Goal: Book appointment/travel/reservation

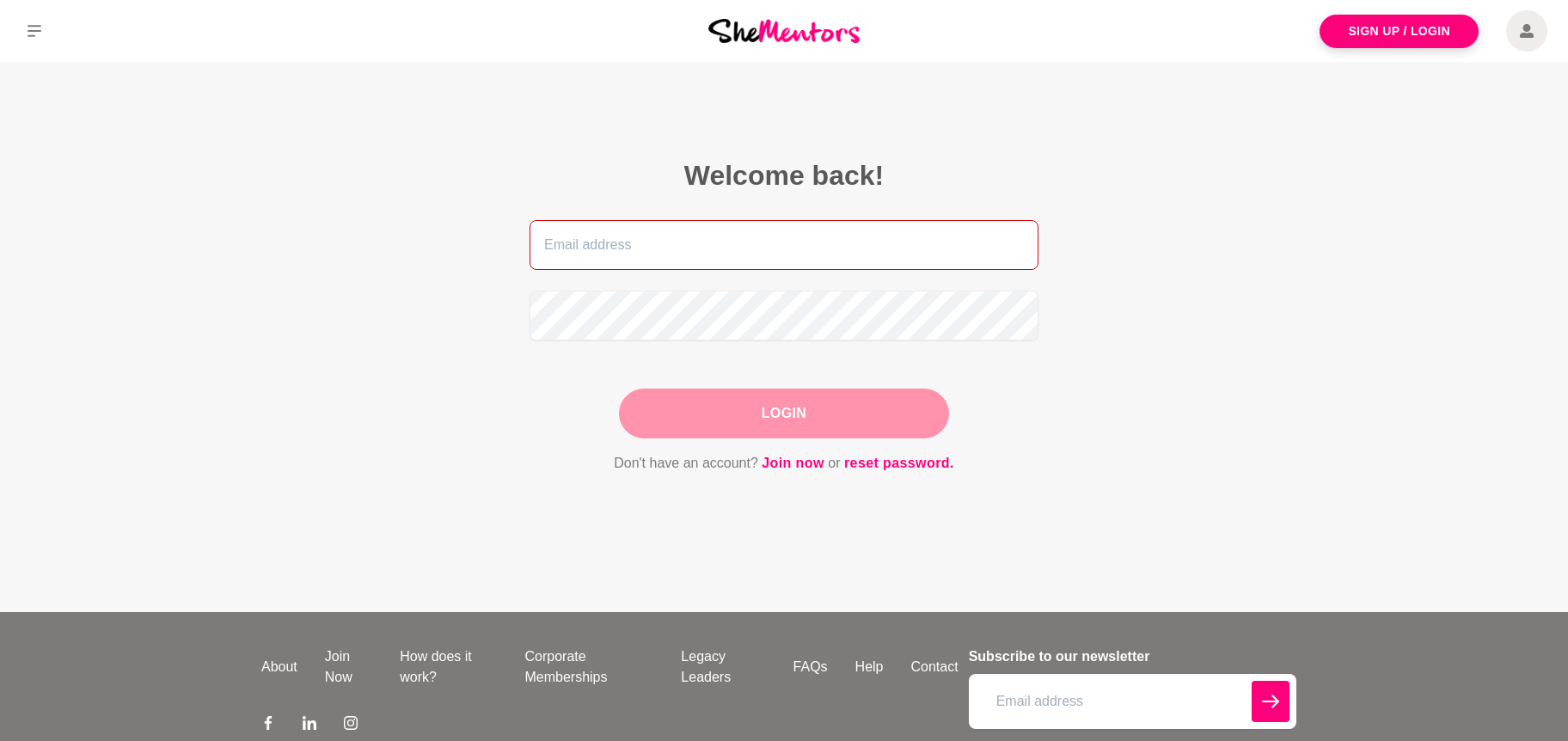
click at [541, 249] on input "email" at bounding box center [784, 244] width 509 height 49
type input "[EMAIL_ADDRESS][DOMAIN_NAME]"
click at [752, 420] on button "Login" at bounding box center [784, 413] width 330 height 49
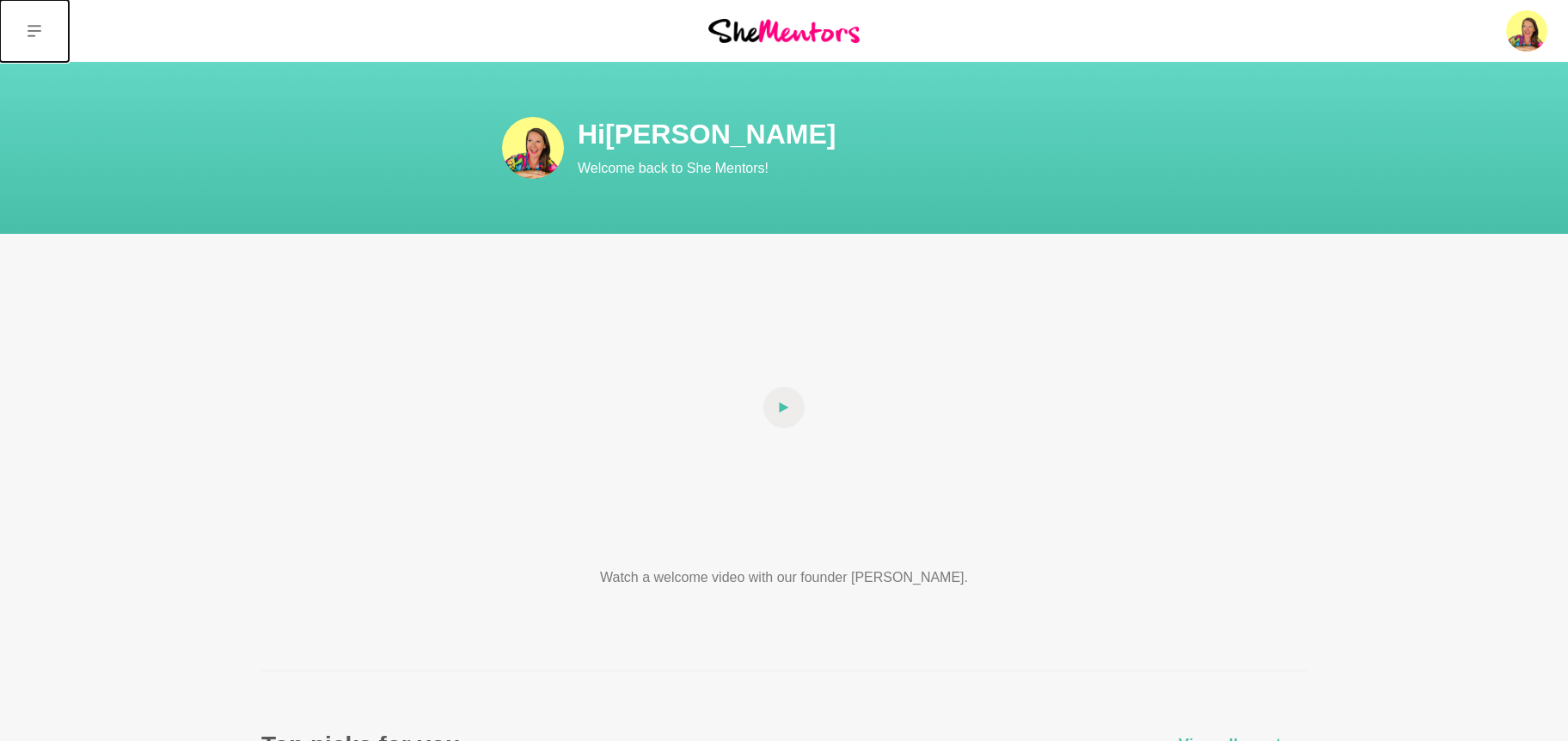
click at [49, 26] on button at bounding box center [34, 31] width 69 height 62
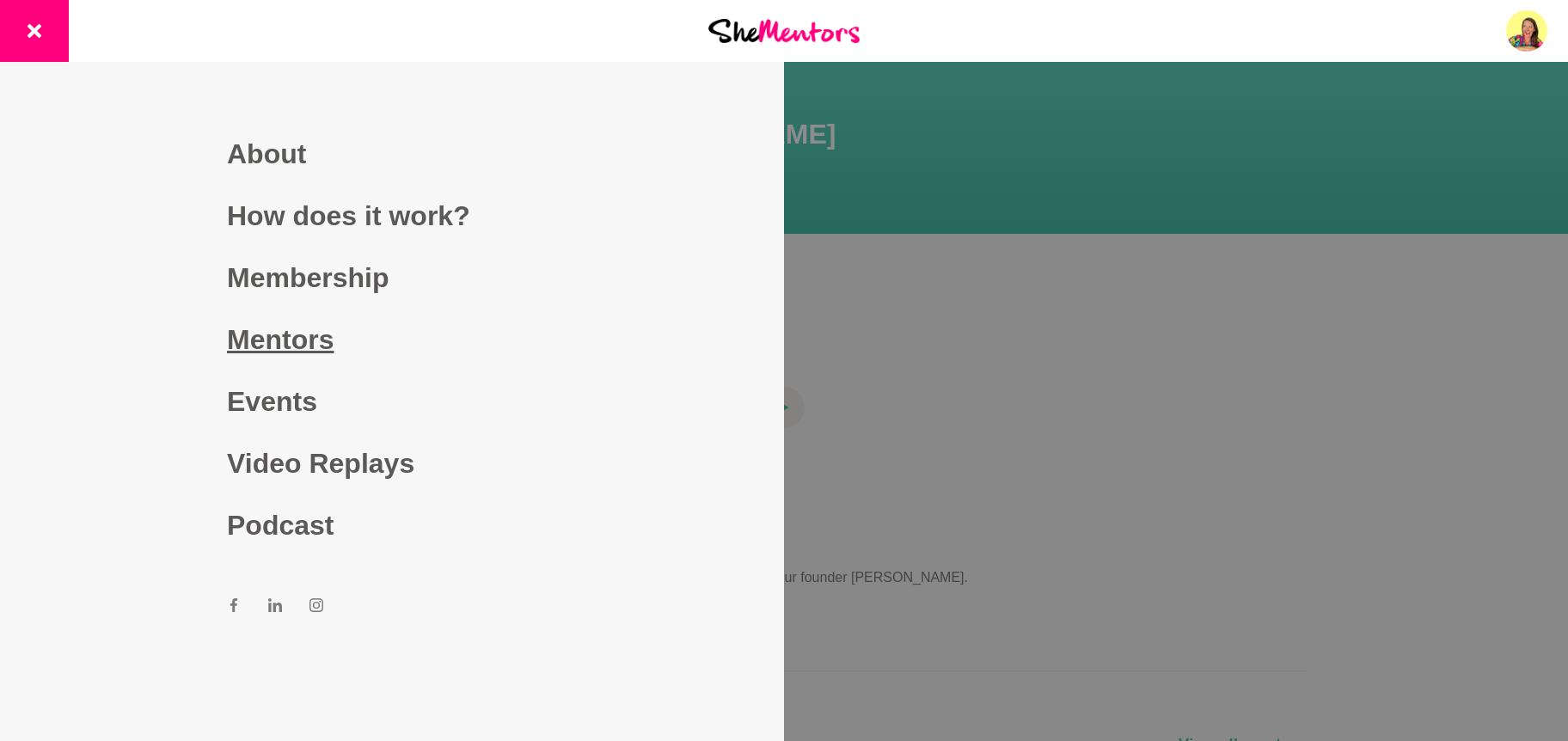
click at [303, 330] on link "Mentors" at bounding box center [392, 339] width 330 height 62
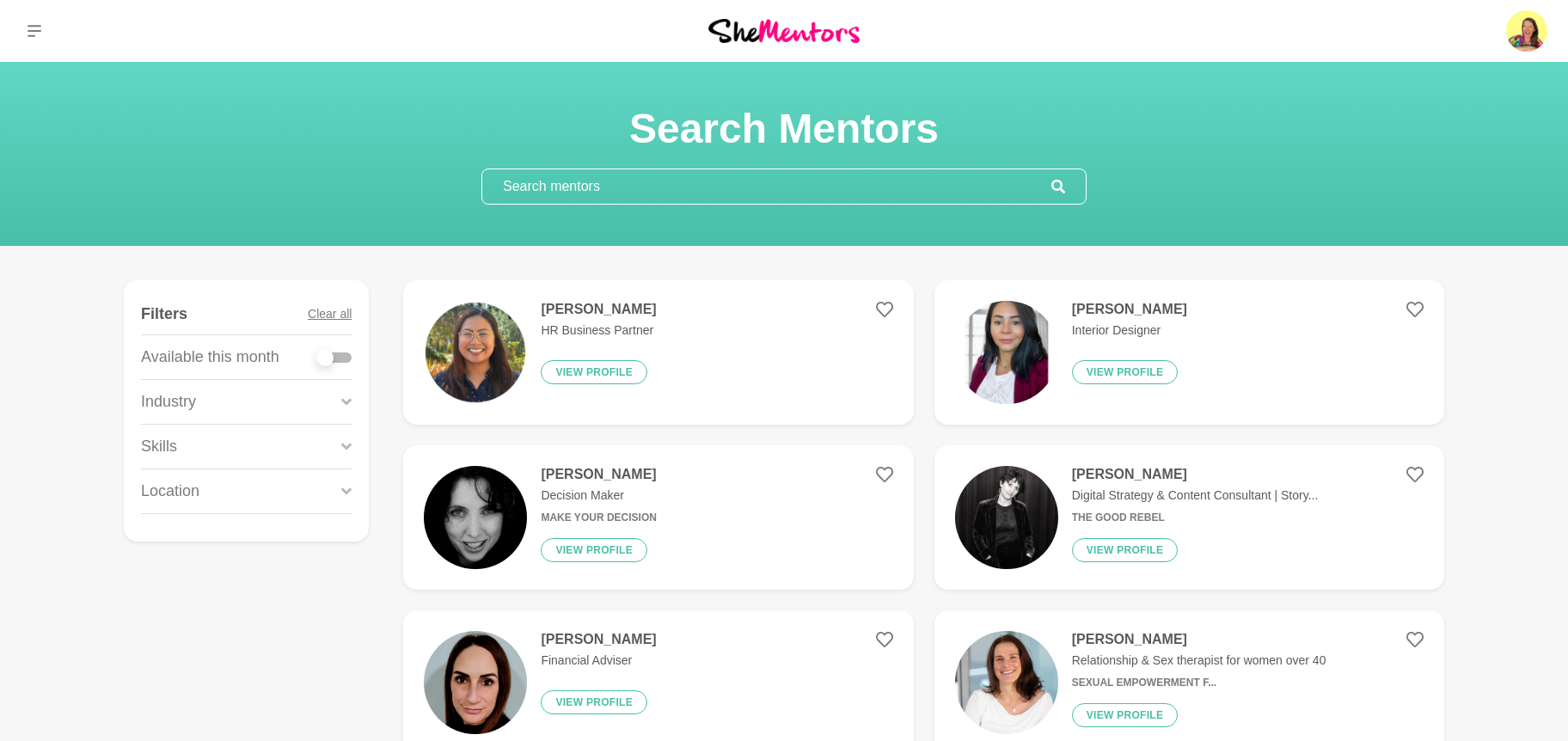
click at [568, 181] on input "text" at bounding box center [767, 187] width 569 height 35
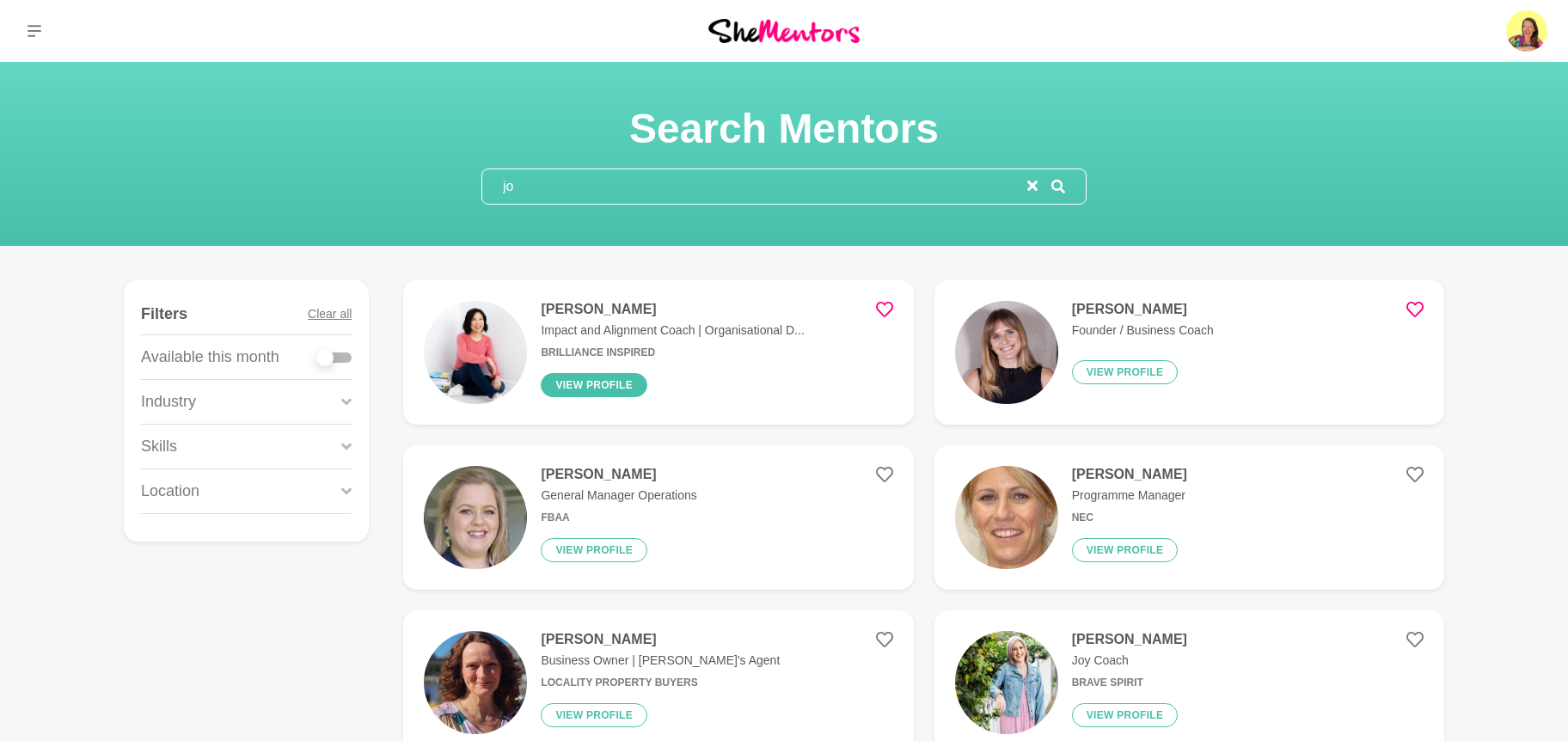
type input "jo"
click at [588, 379] on button "View profile" at bounding box center [594, 385] width 106 height 24
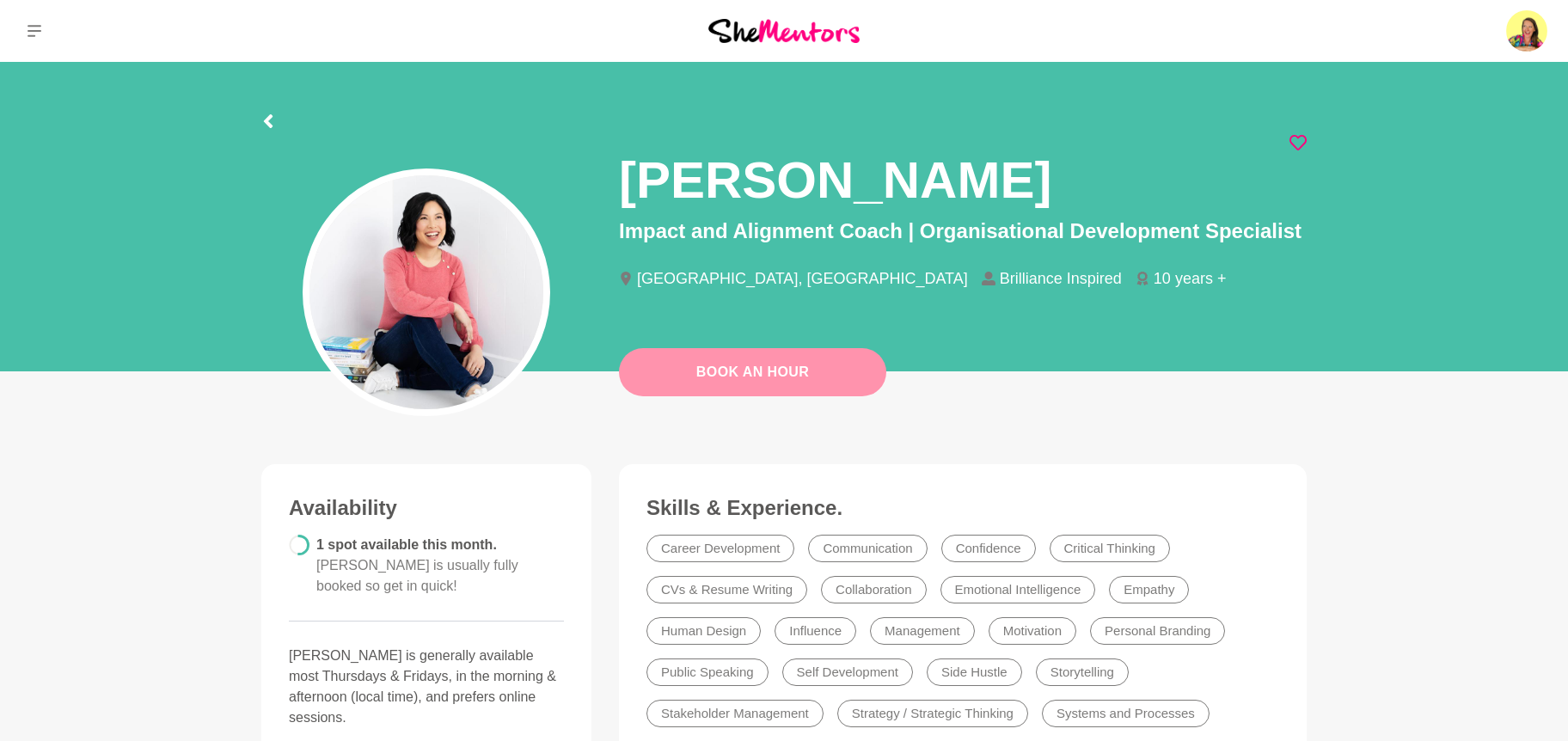
click at [751, 370] on link "Book An Hour" at bounding box center [752, 371] width 267 height 48
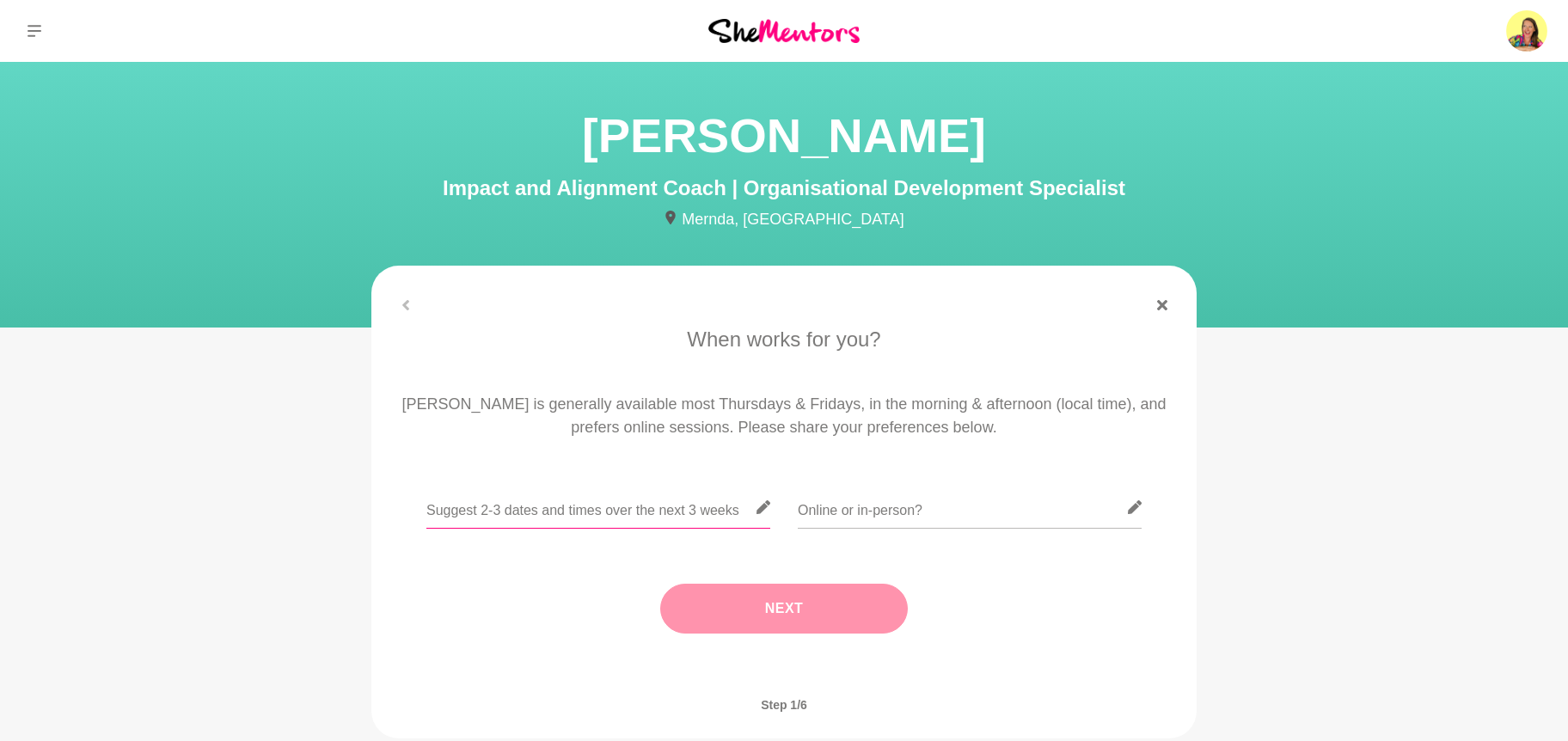
click at [546, 510] on input "text" at bounding box center [599, 508] width 344 height 42
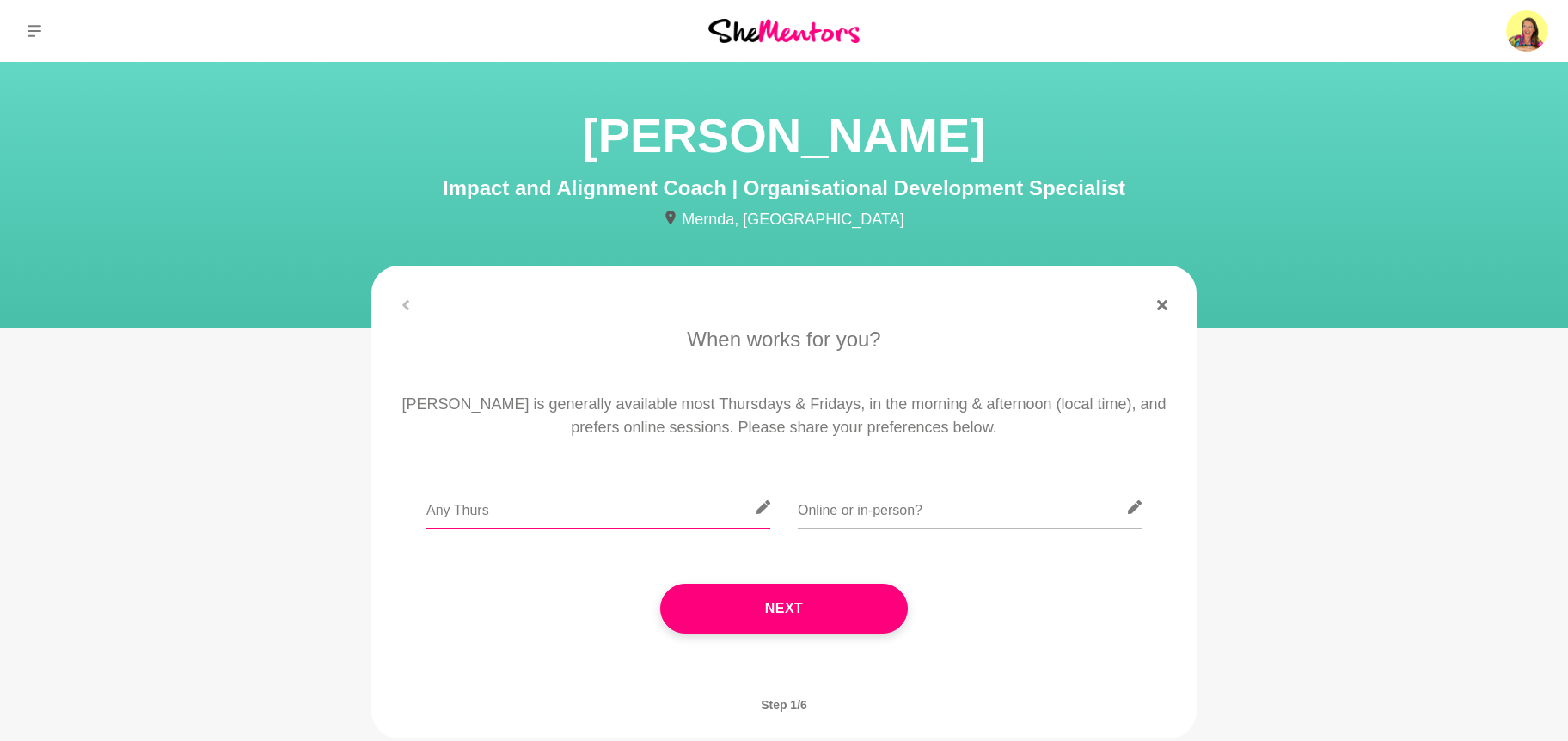
click at [457, 510] on input "Any Thurs" at bounding box center [599, 508] width 344 height 42
click at [613, 510] on input "Any Wed, Thurs" at bounding box center [599, 508] width 344 height 42
drag, startPoint x: 492, startPoint y: 507, endPoint x: 459, endPoint y: 508, distance: 33.0
click at [459, 508] on input "Any Wed, Thurs, Frid morning" at bounding box center [599, 508] width 344 height 42
drag, startPoint x: 524, startPoint y: 513, endPoint x: 589, endPoint y: 515, distance: 65.0
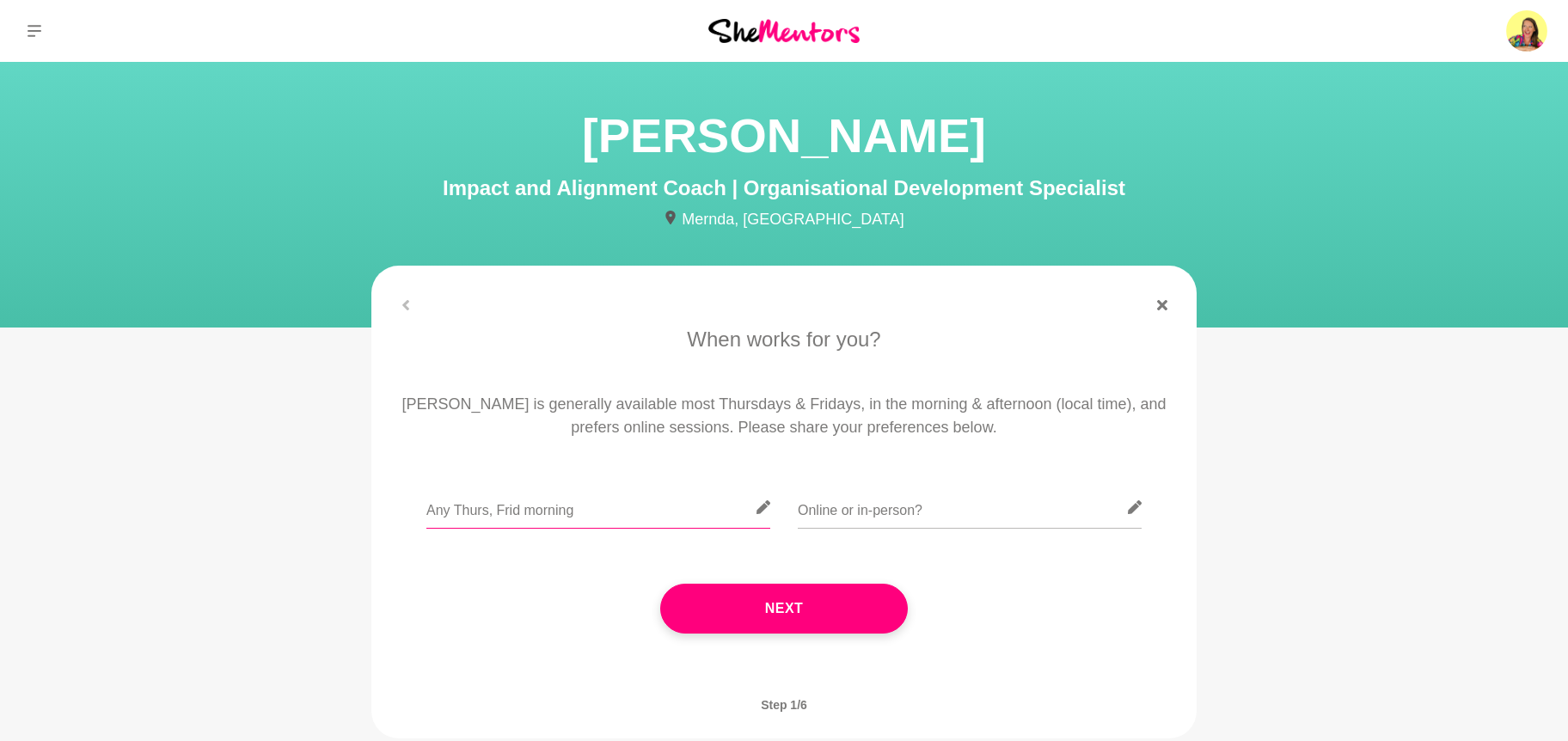
click at [589, 515] on input "Any Thurs, Frid morning" at bounding box center [599, 508] width 344 height 42
click at [492, 510] on input "Any Thurs, Frid between 11am - 2pm" at bounding box center [599, 508] width 344 height 42
type input "Any Thurs or Frid between 11am - 2pm"
click at [862, 517] on input "text" at bounding box center [970, 508] width 344 height 42
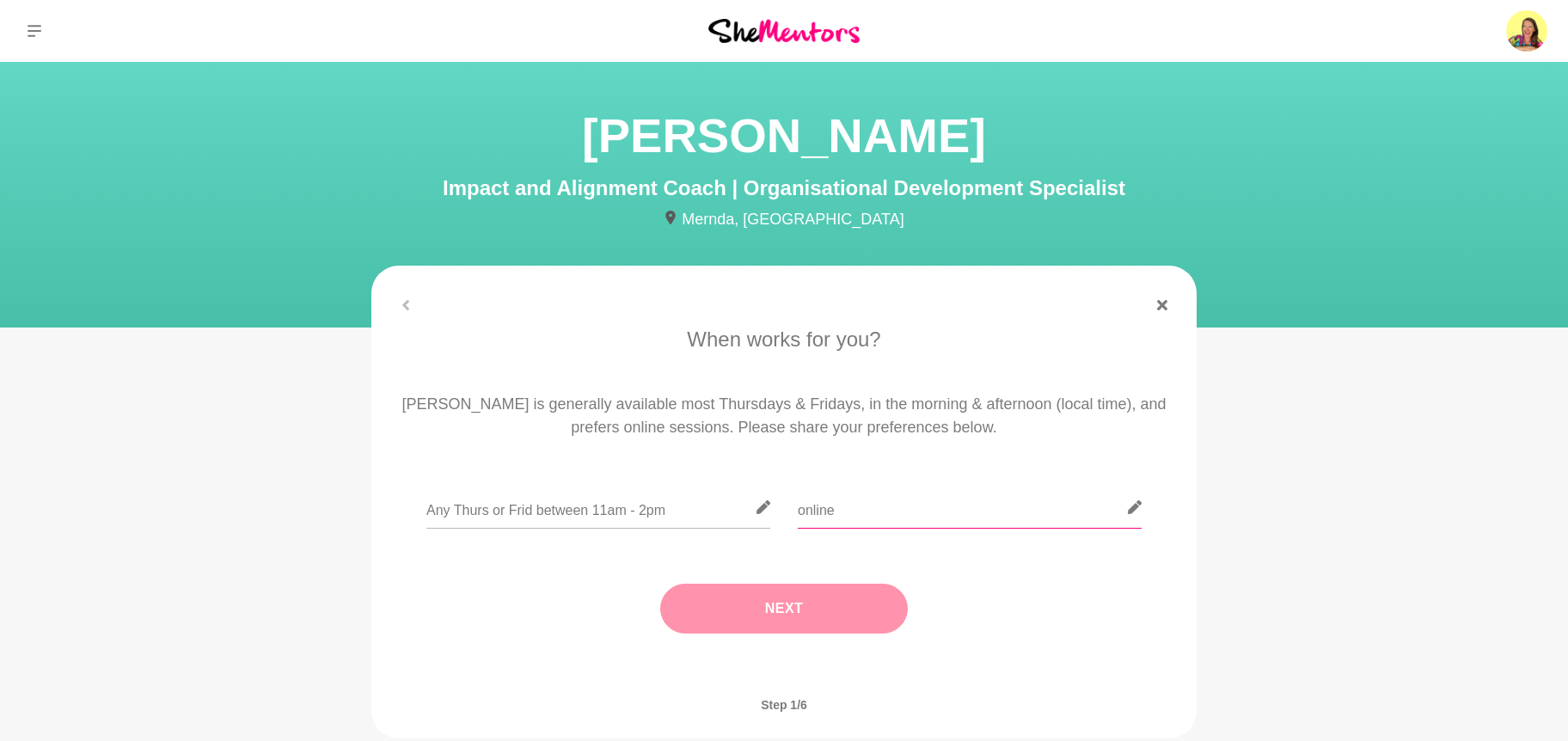
type input "online"
click at [788, 608] on button "Next" at bounding box center [784, 608] width 248 height 49
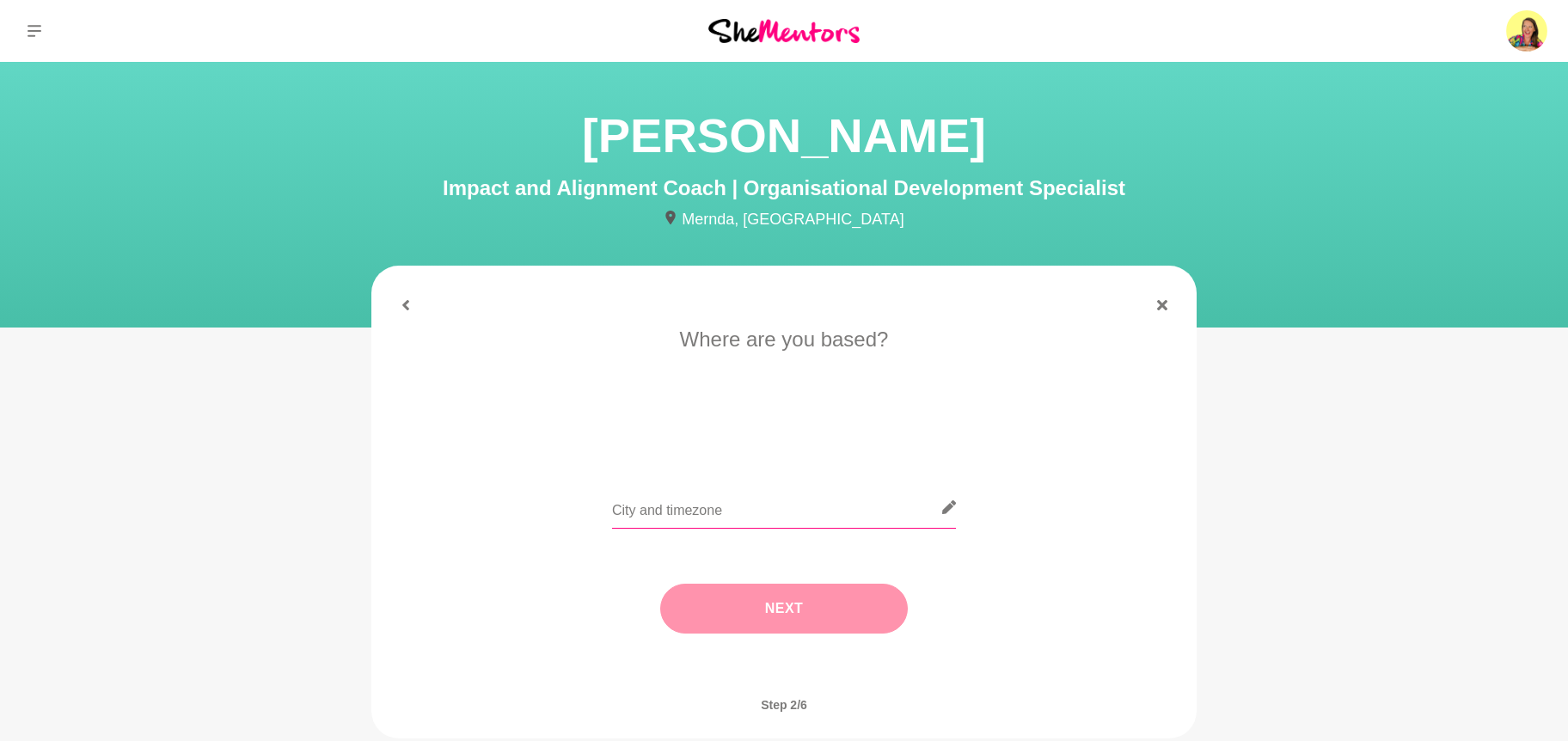
click at [633, 509] on input "text" at bounding box center [784, 508] width 344 height 42
type input "[GEOGRAPHIC_DATA]"
click at [799, 594] on button "Next" at bounding box center [784, 608] width 248 height 49
click at [843, 439] on li "I need tips" at bounding box center [852, 435] width 89 height 27
click at [801, 619] on button "Next" at bounding box center [784, 608] width 248 height 49
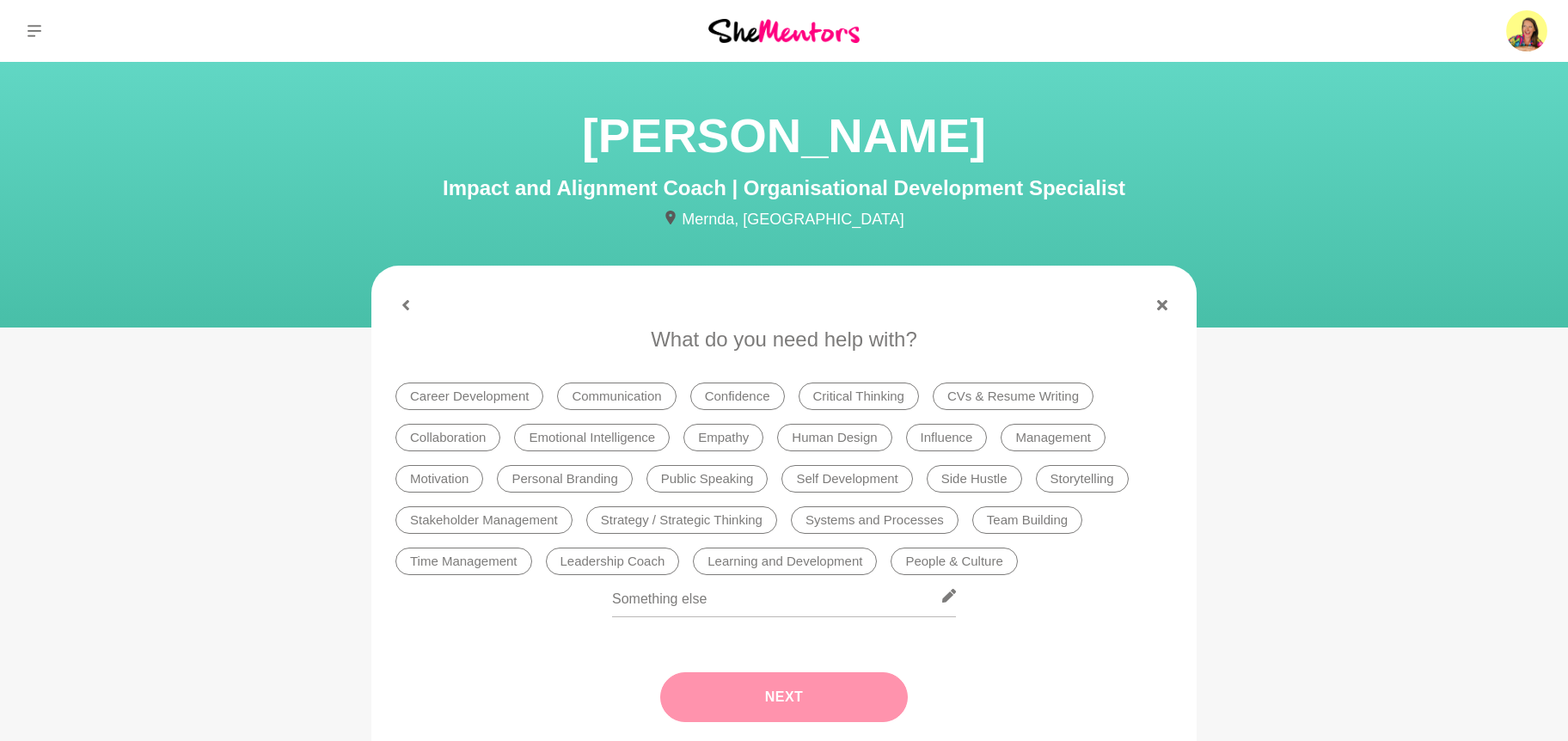
click at [697, 484] on li "Public Speaking" at bounding box center [707, 478] width 122 height 27
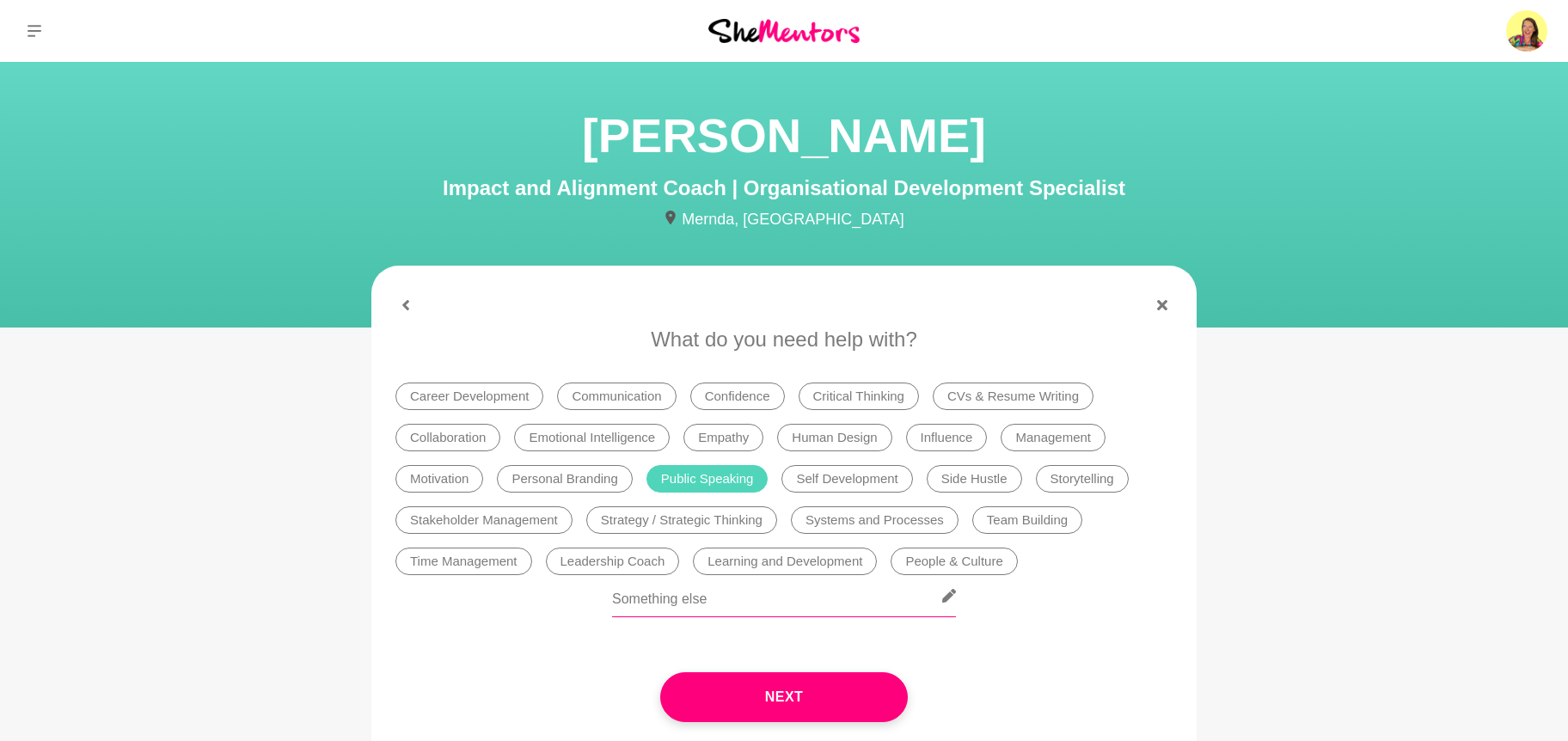
click at [753, 607] on input "text" at bounding box center [784, 596] width 344 height 42
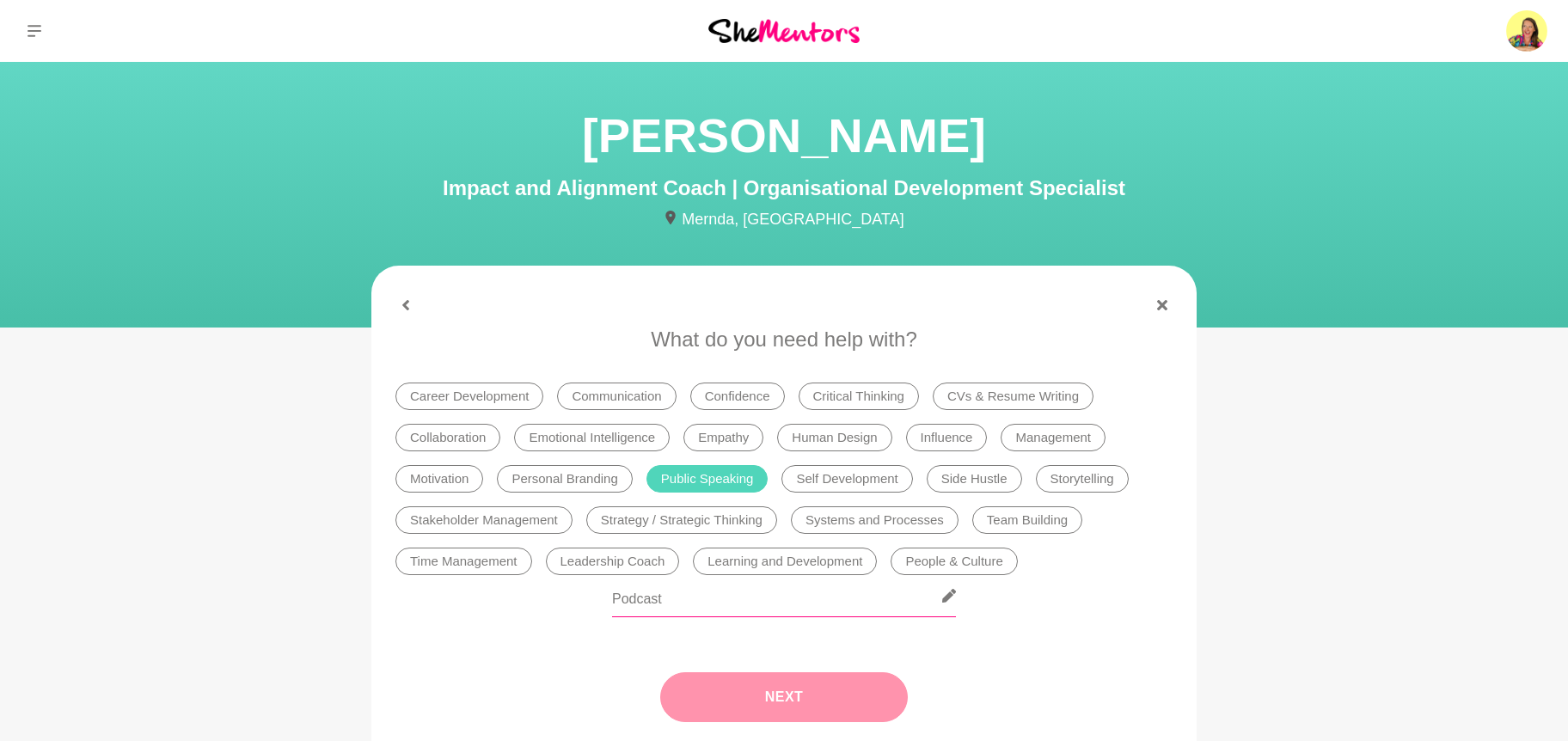
type input "Podcast"
click at [804, 709] on button "Next" at bounding box center [784, 697] width 248 height 49
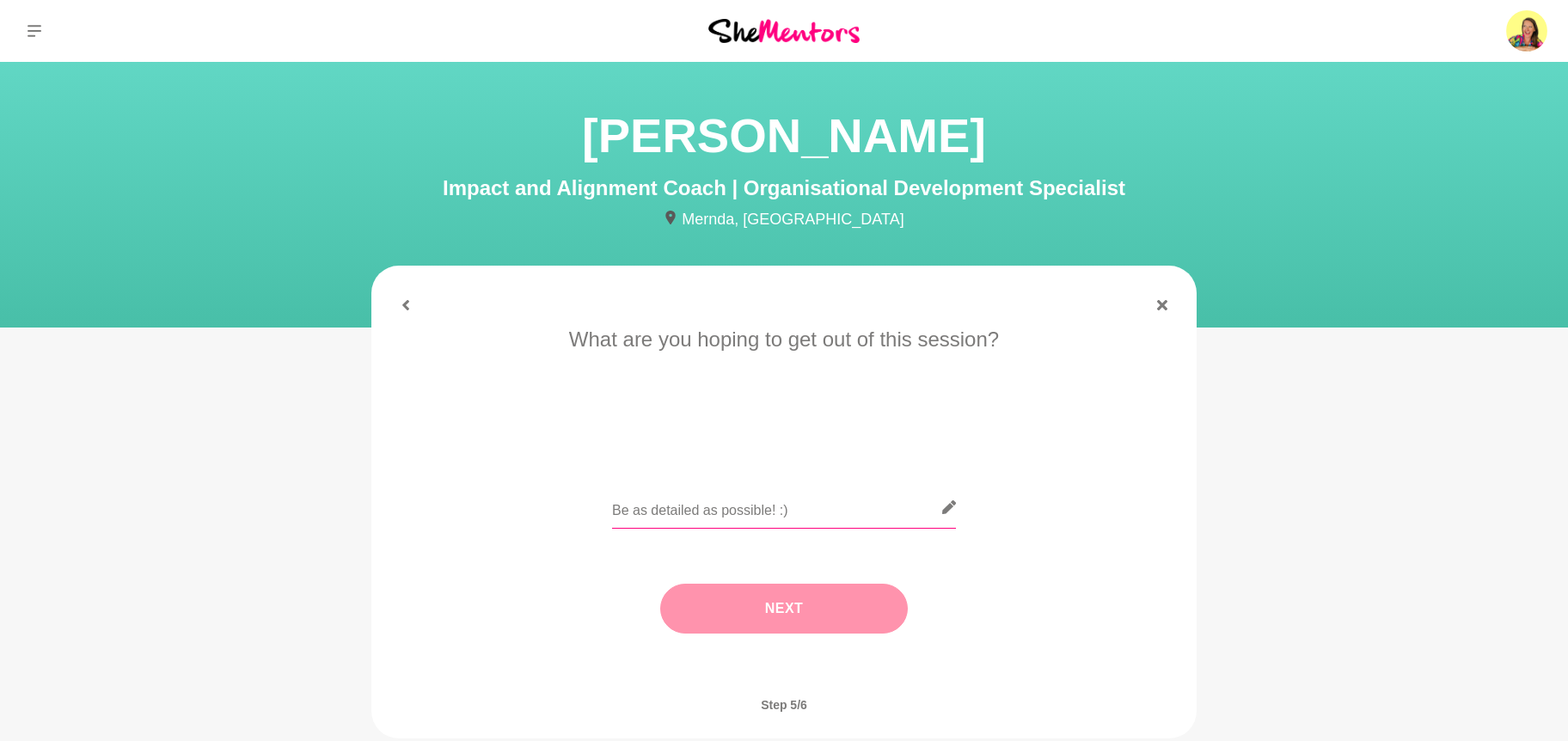
click at [701, 509] on input "text" at bounding box center [784, 508] width 344 height 42
paste input "I’d love your tips on growing a podcast audience. I’m a mindset mentor for smal…"
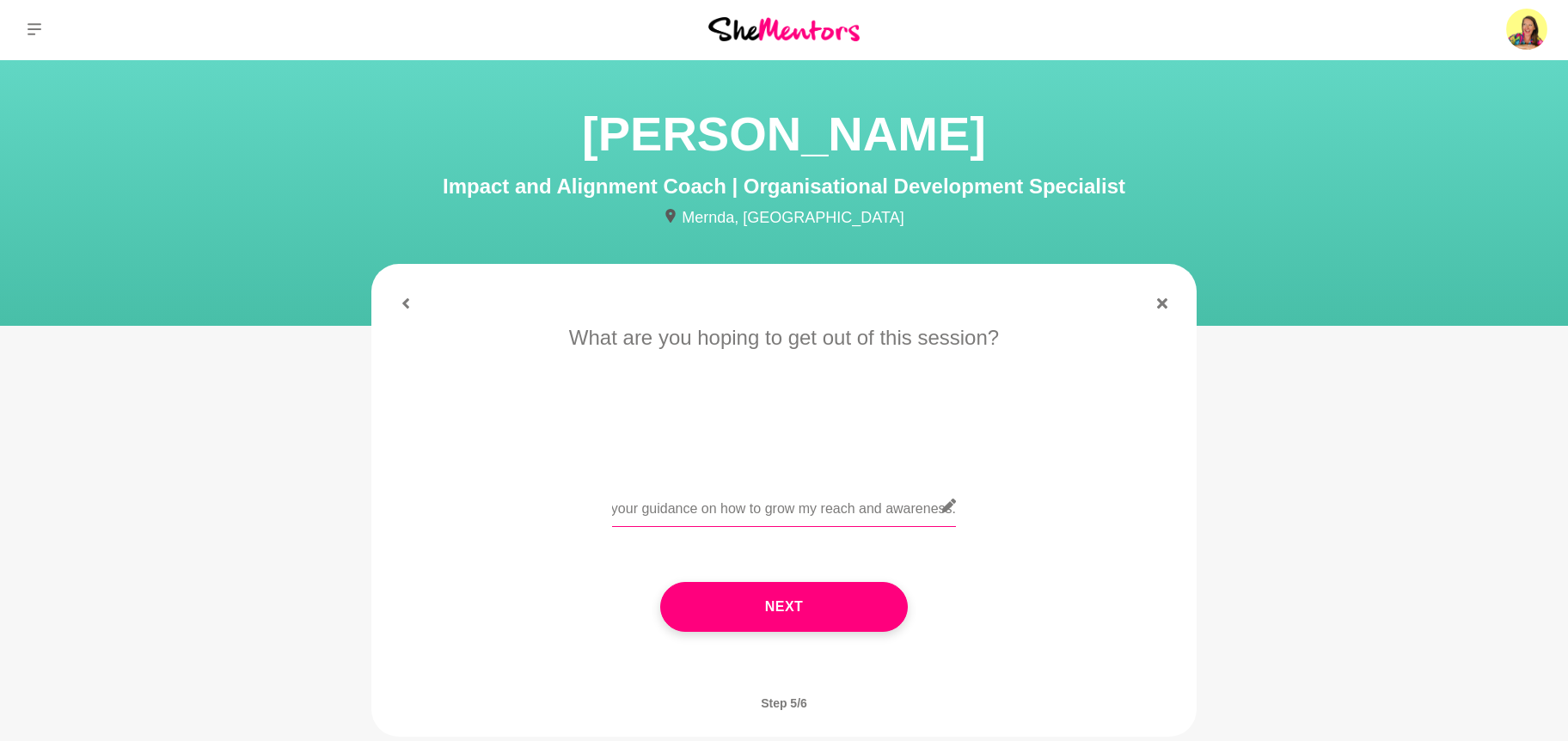
scroll to position [3, 0]
type input "I’d love your tips on growing a podcast audience. I’m a mindset mentor for smal…"
click at [947, 503] on icon at bounding box center [948, 504] width 14 height 14
click at [926, 508] on input "I’d love your tips on growing a podcast audience. I’m a mindset mentor for smal…" at bounding box center [784, 505] width 344 height 42
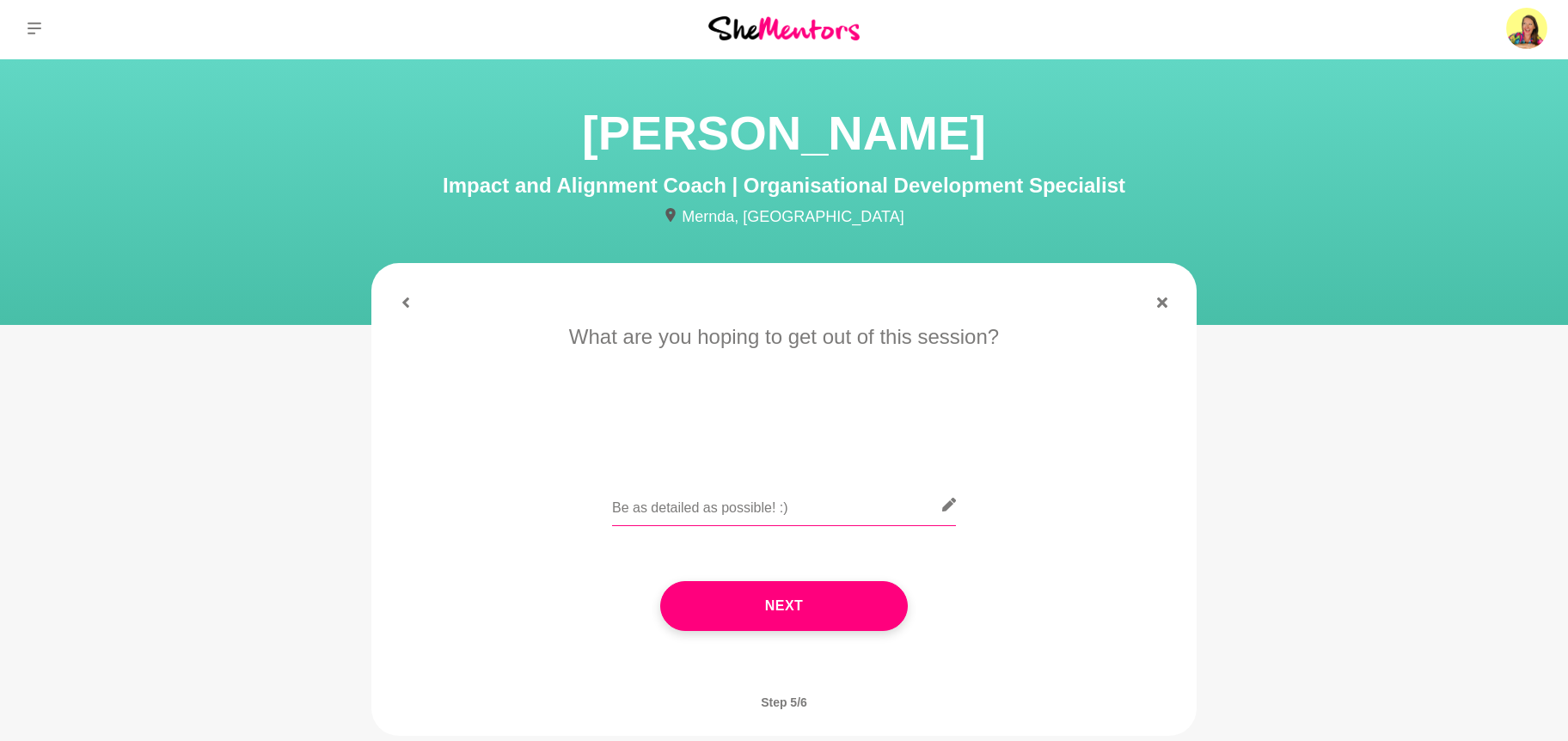
paste input "I’d love your tips on growing a podcast audience. I’m a mindset mentor for smal…"
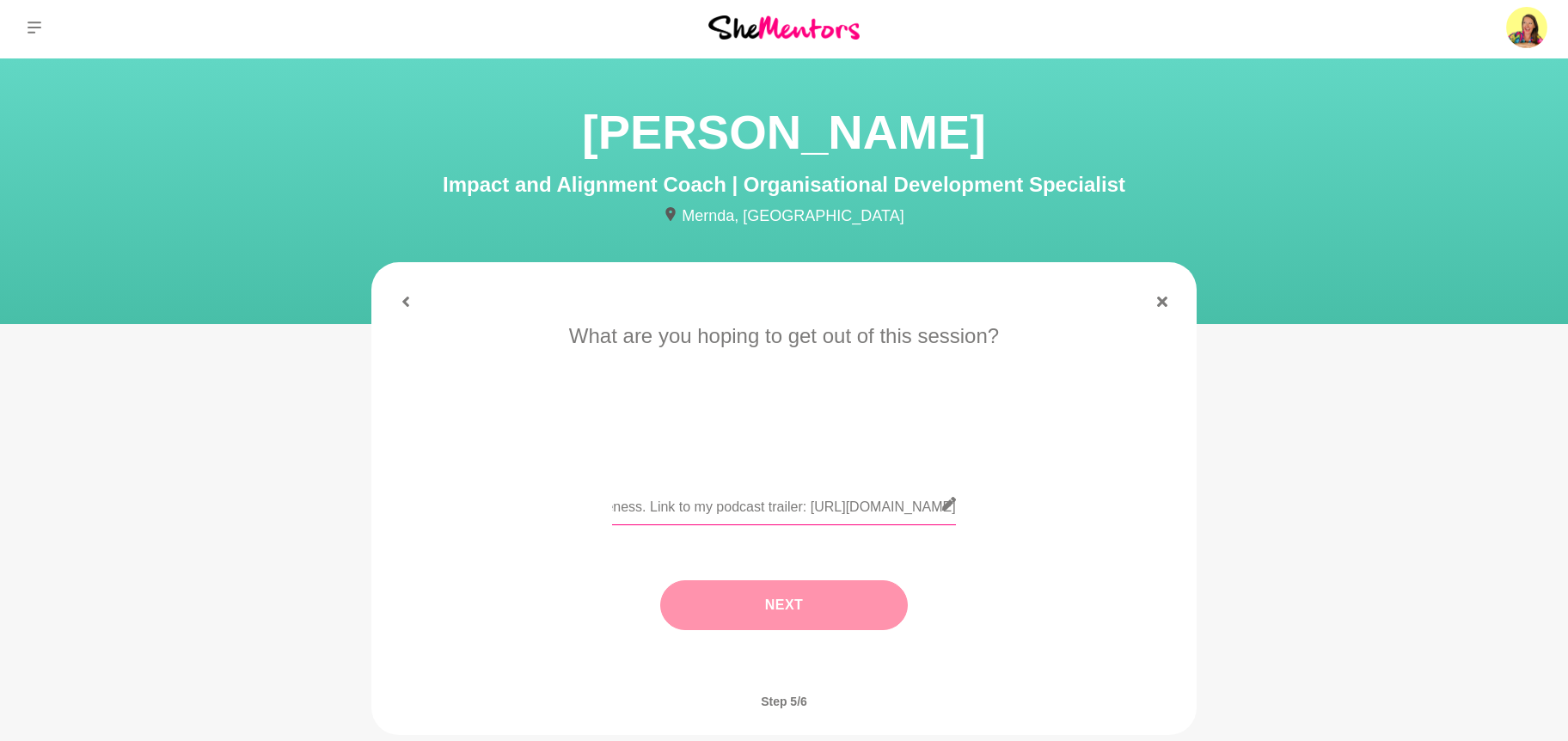
type input "I’d love your tips on growing a podcast audience. I’m a mindset mentor for smal…"
click at [802, 601] on button "Next" at bounding box center [784, 605] width 248 height 49
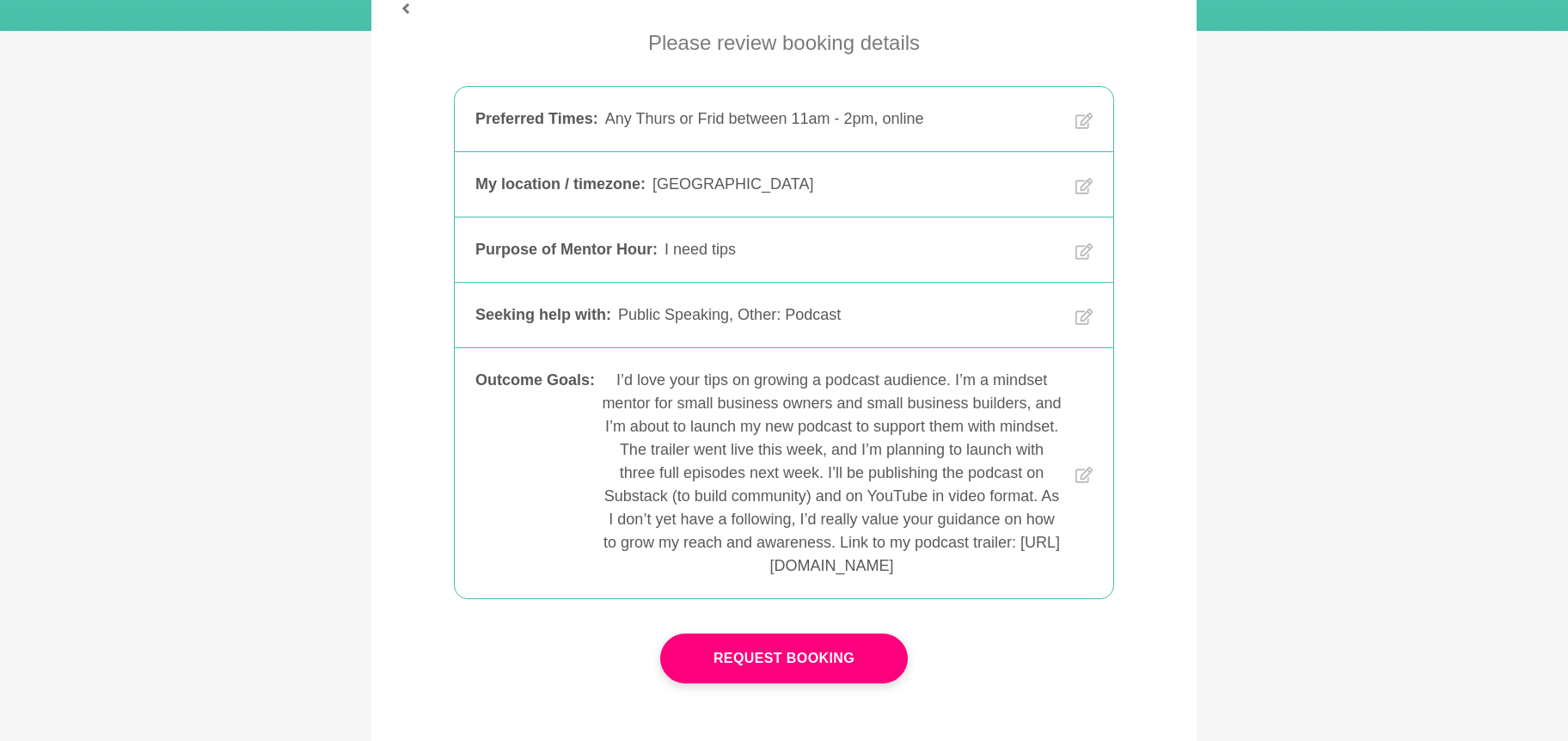
scroll to position [295, 0]
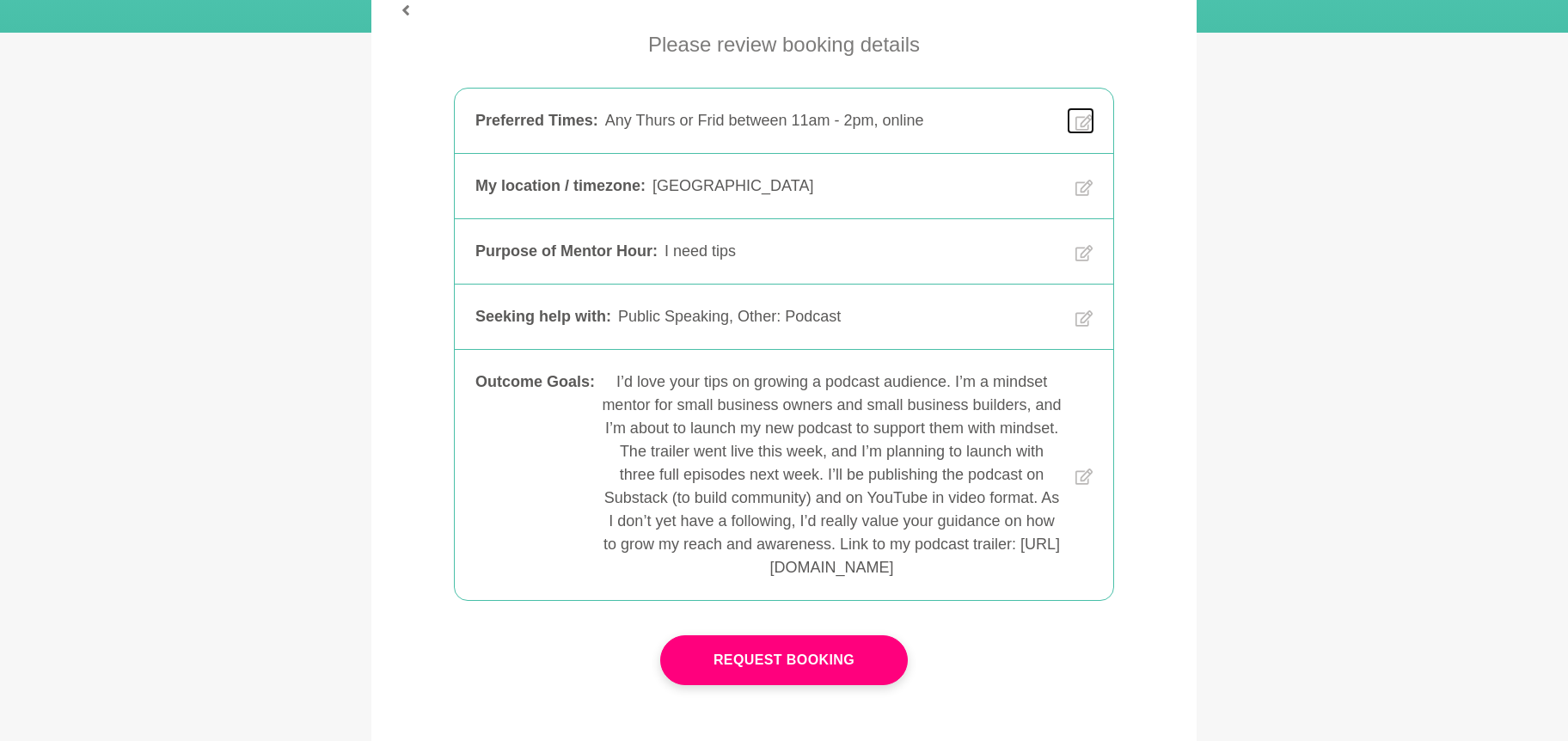
click at [1085, 120] on icon at bounding box center [1084, 123] width 17 height 16
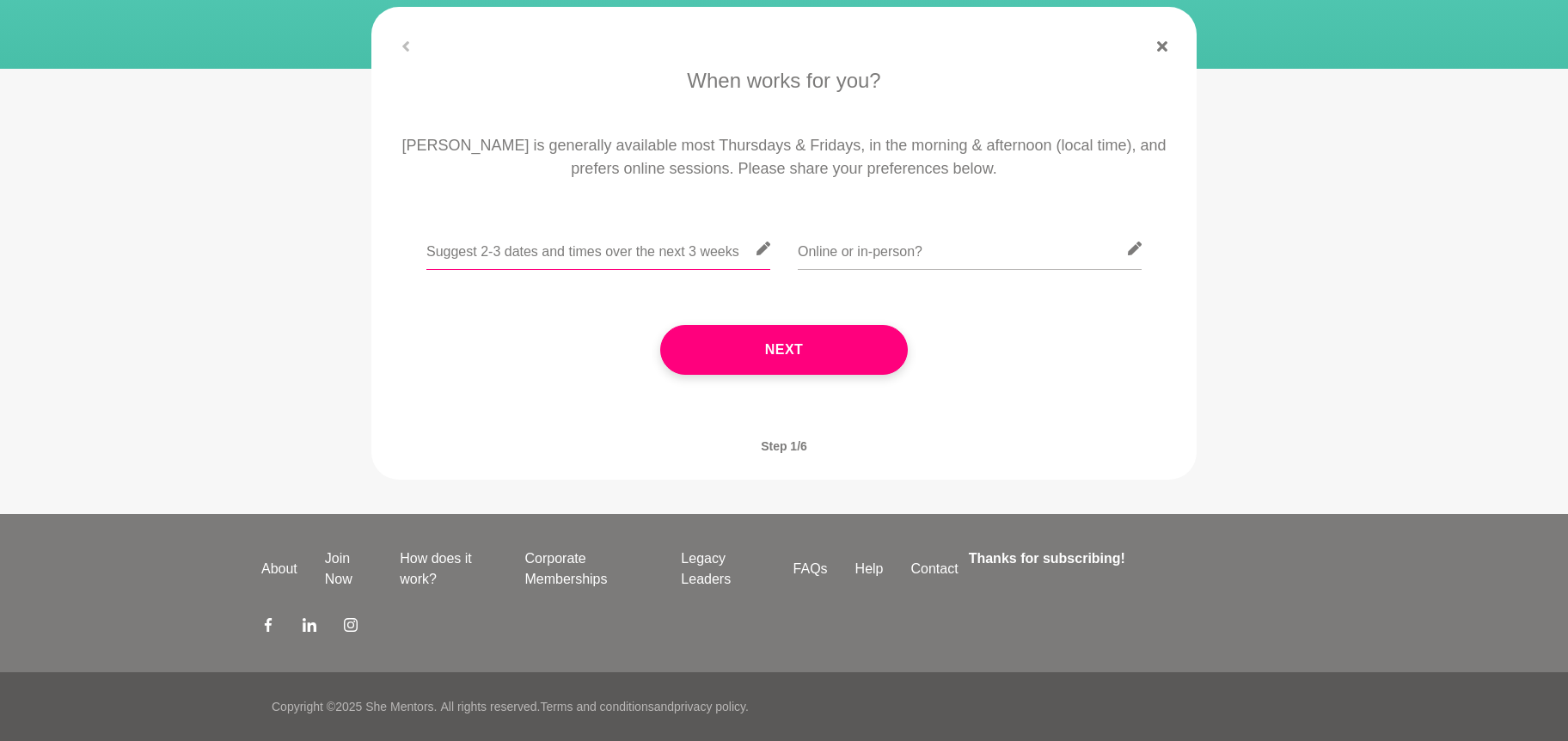
click at [690, 253] on input "text" at bounding box center [599, 249] width 344 height 42
type input "Any [DATE] or [DATE] 10am - 2pm"
click at [940, 253] on input "text" at bounding box center [970, 249] width 344 height 42
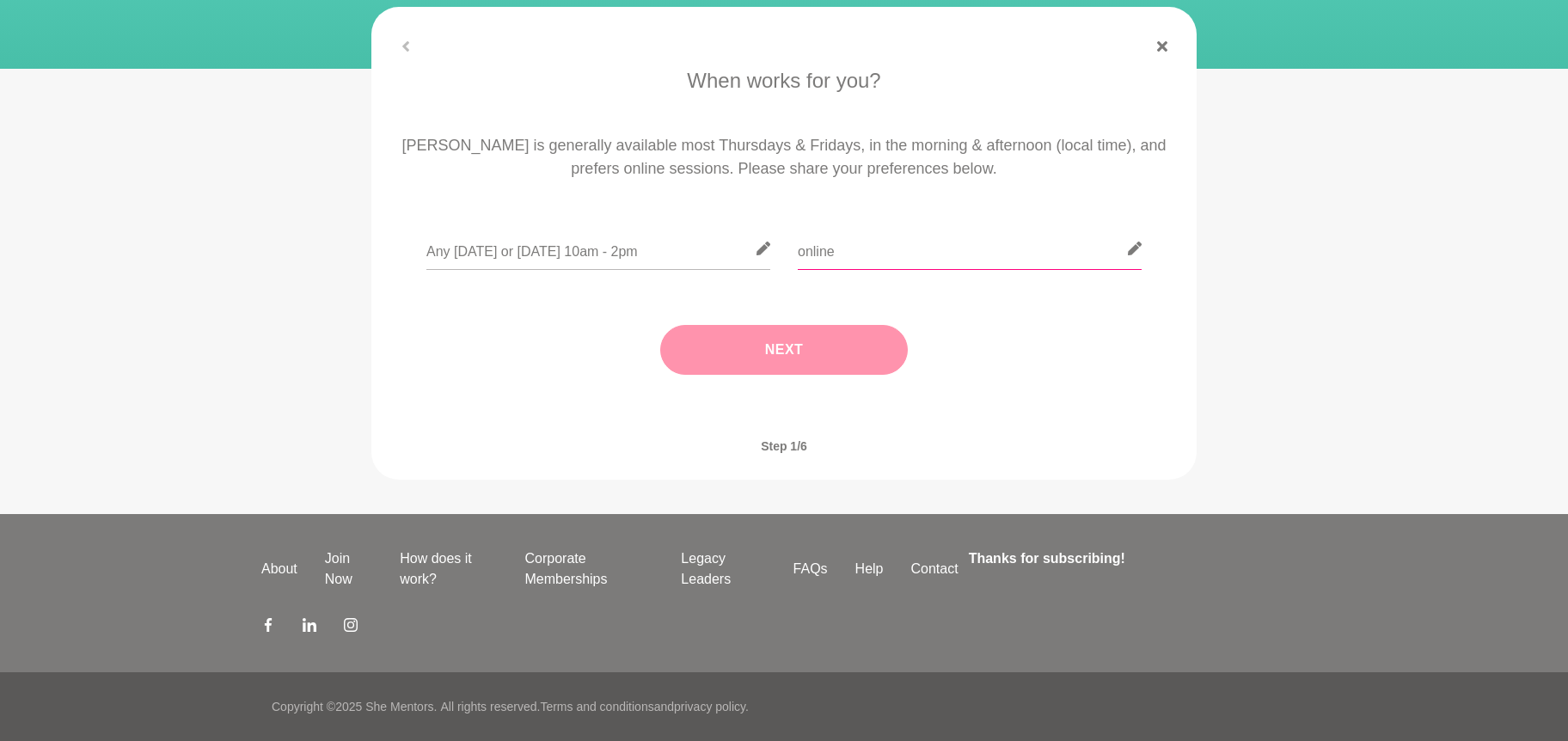
type input "online"
click at [812, 341] on button "Next" at bounding box center [784, 349] width 248 height 49
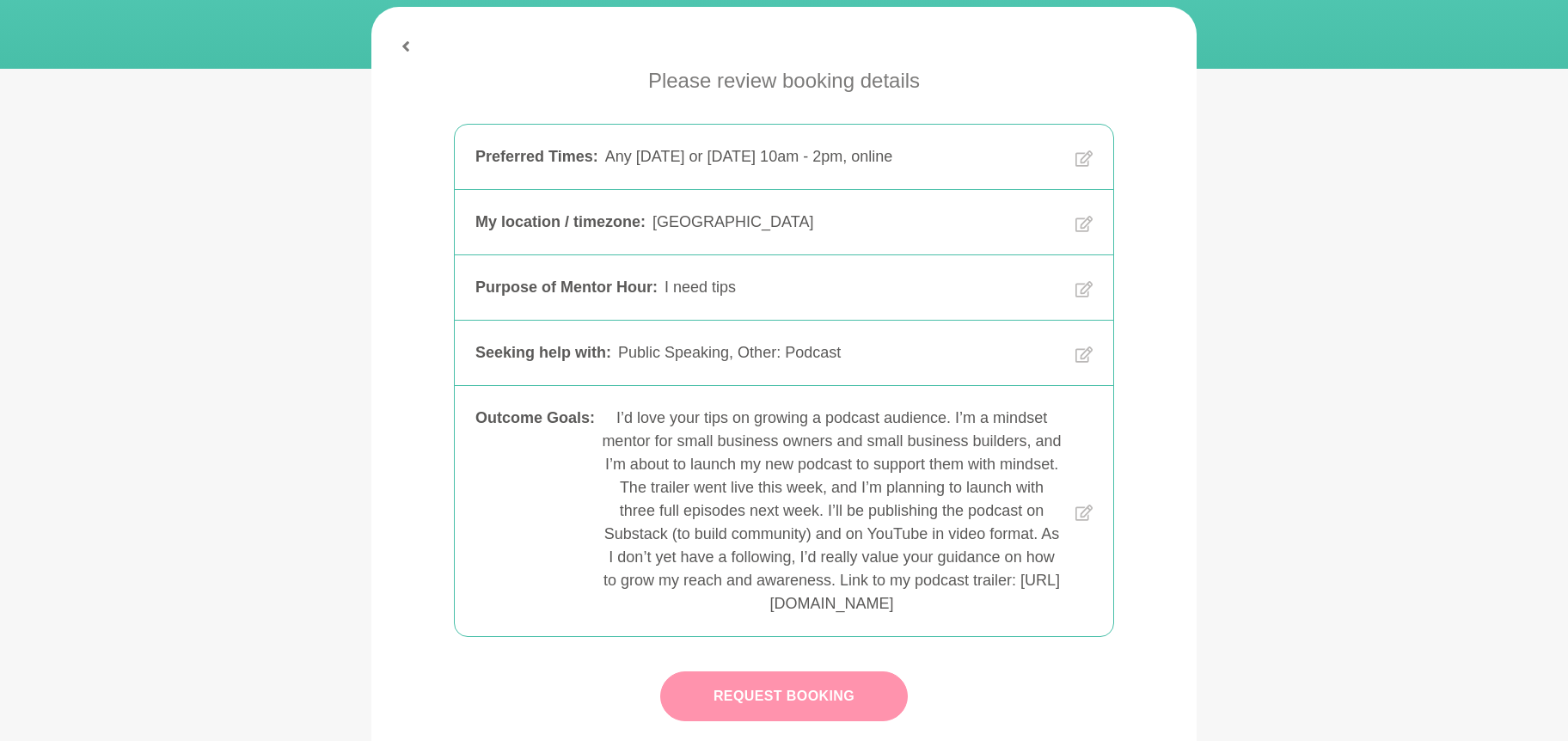
click at [798, 702] on button "Request Booking" at bounding box center [784, 696] width 248 height 49
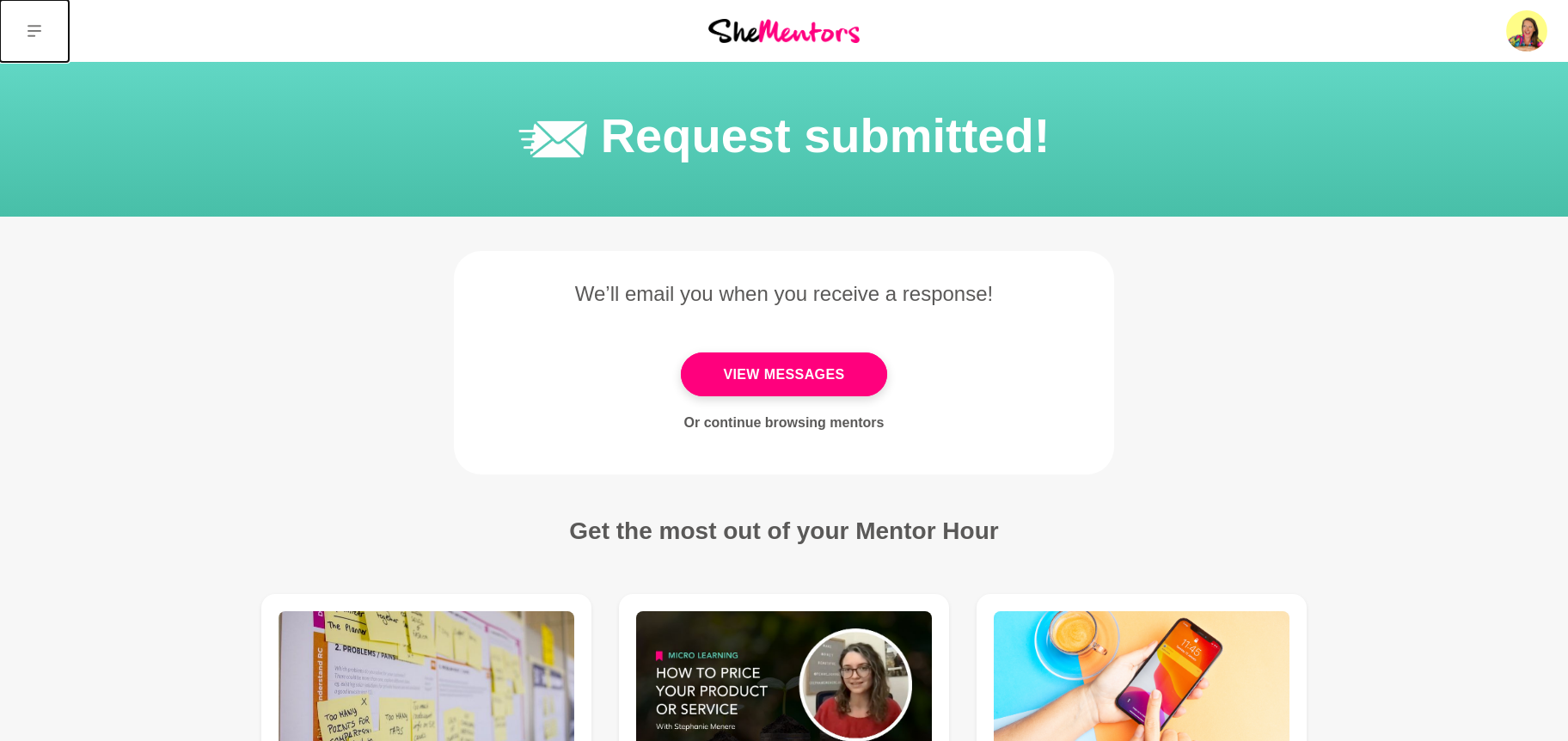
click at [35, 29] on icon at bounding box center [34, 30] width 14 height 14
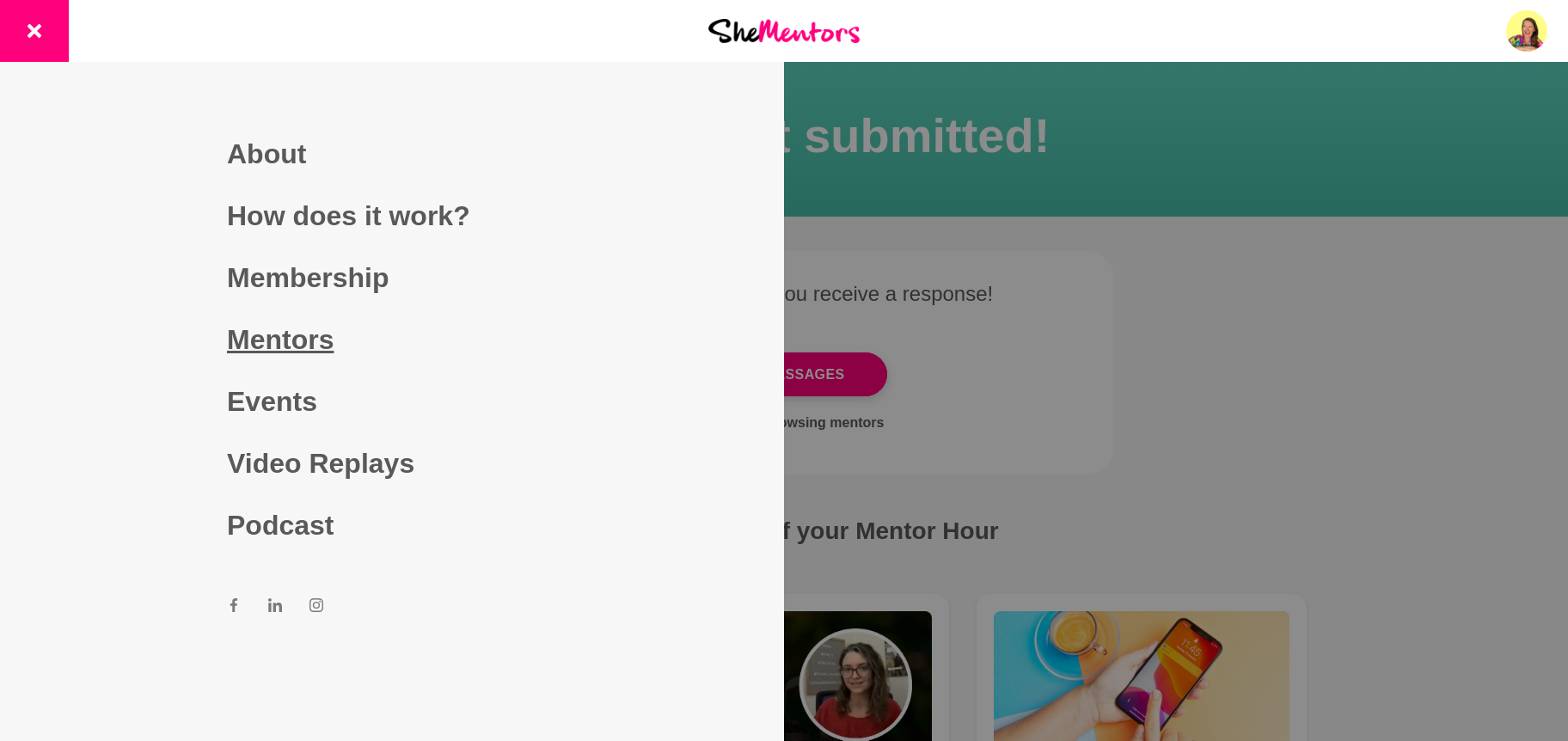
click at [303, 339] on link "Mentors" at bounding box center [392, 339] width 330 height 62
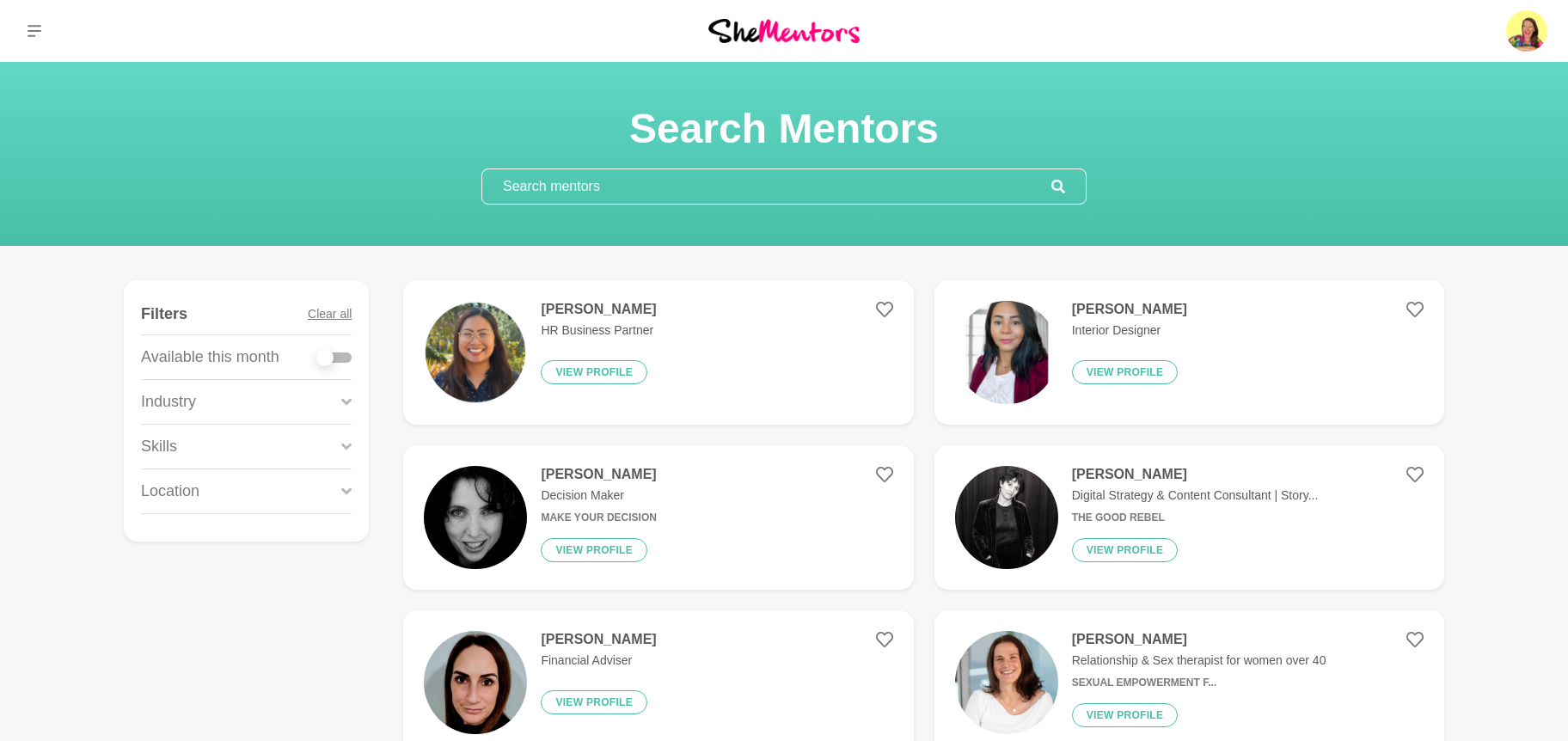
click at [637, 188] on input "text" at bounding box center [767, 187] width 569 height 35
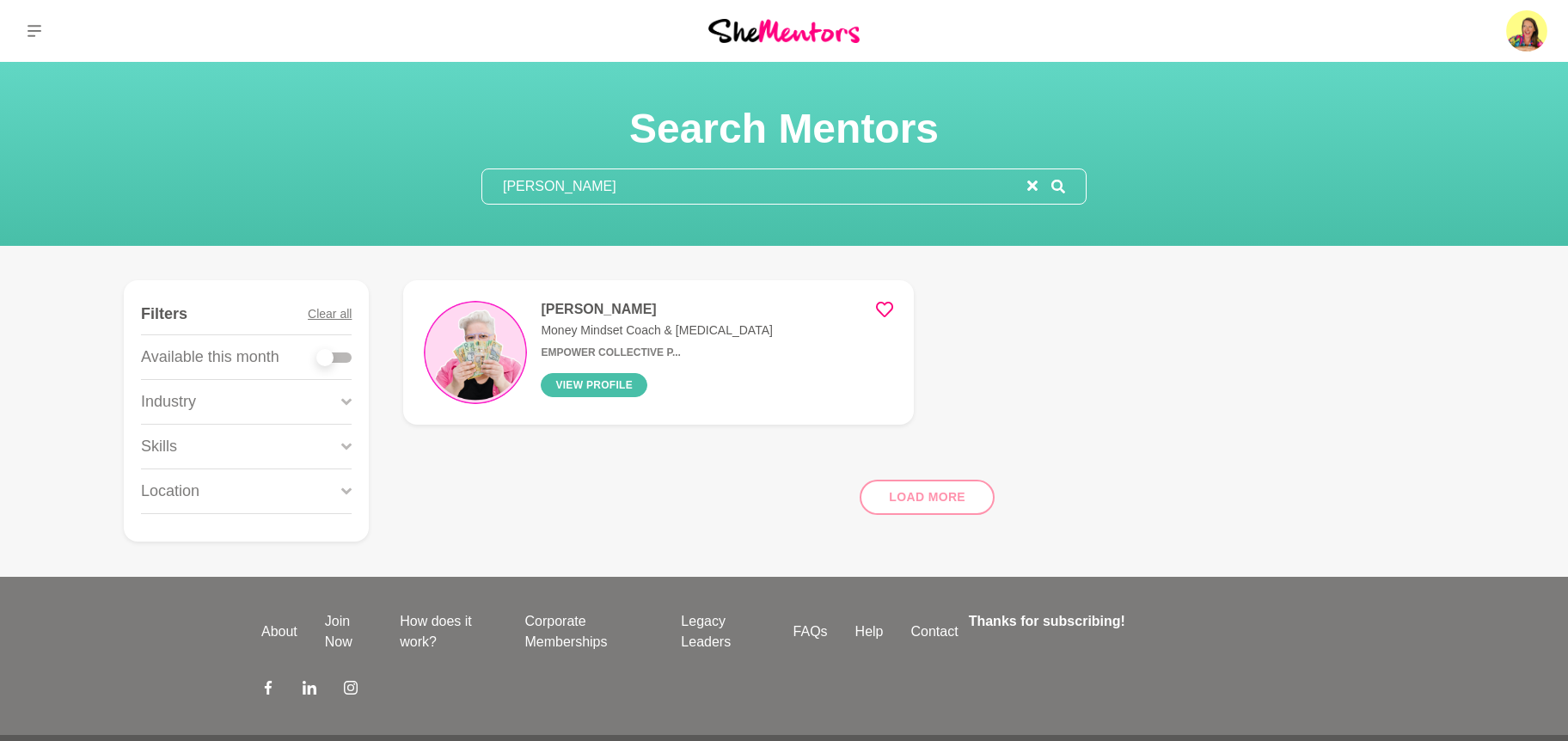
type input "[PERSON_NAME]"
click at [612, 380] on button "View profile" at bounding box center [594, 385] width 106 height 24
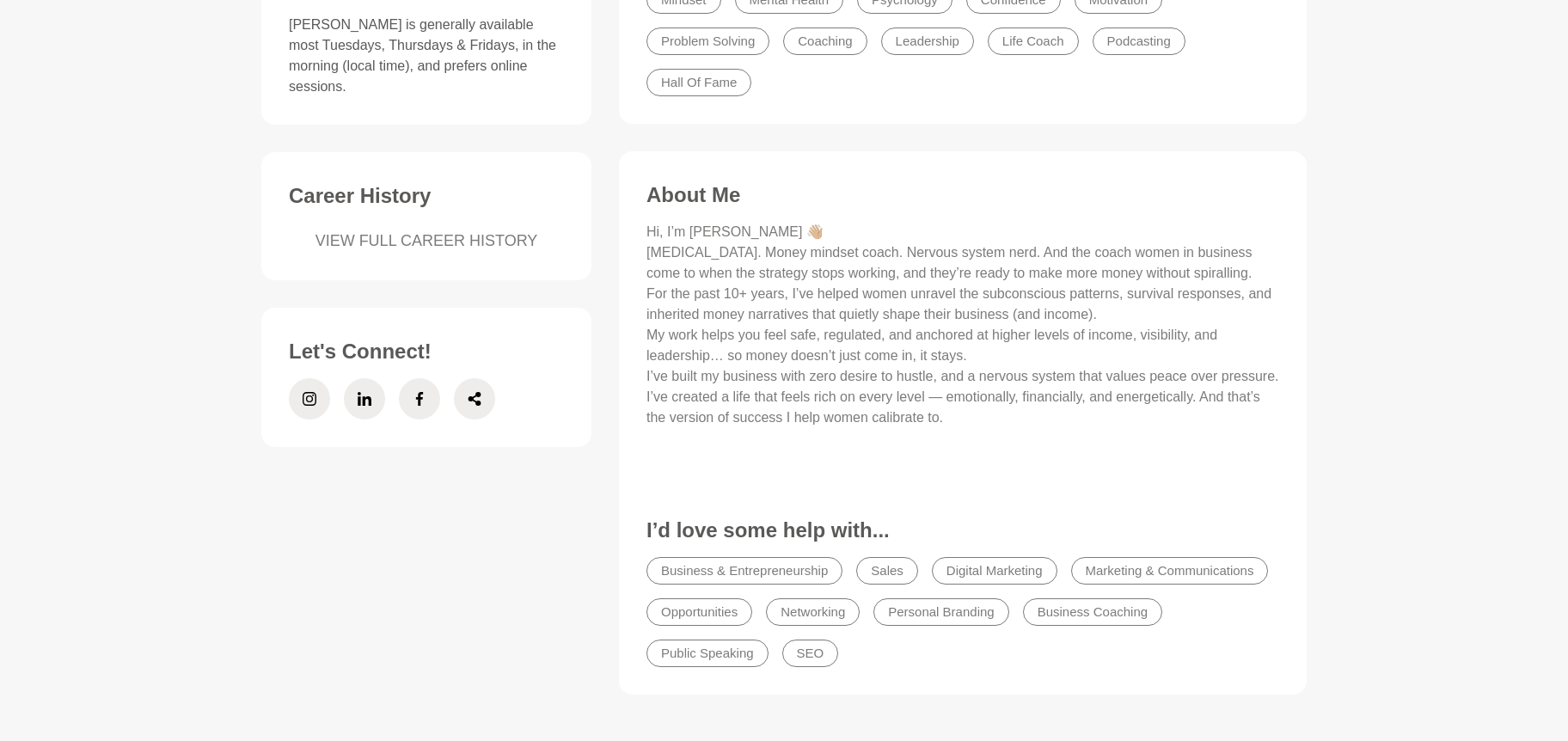
scroll to position [639, 0]
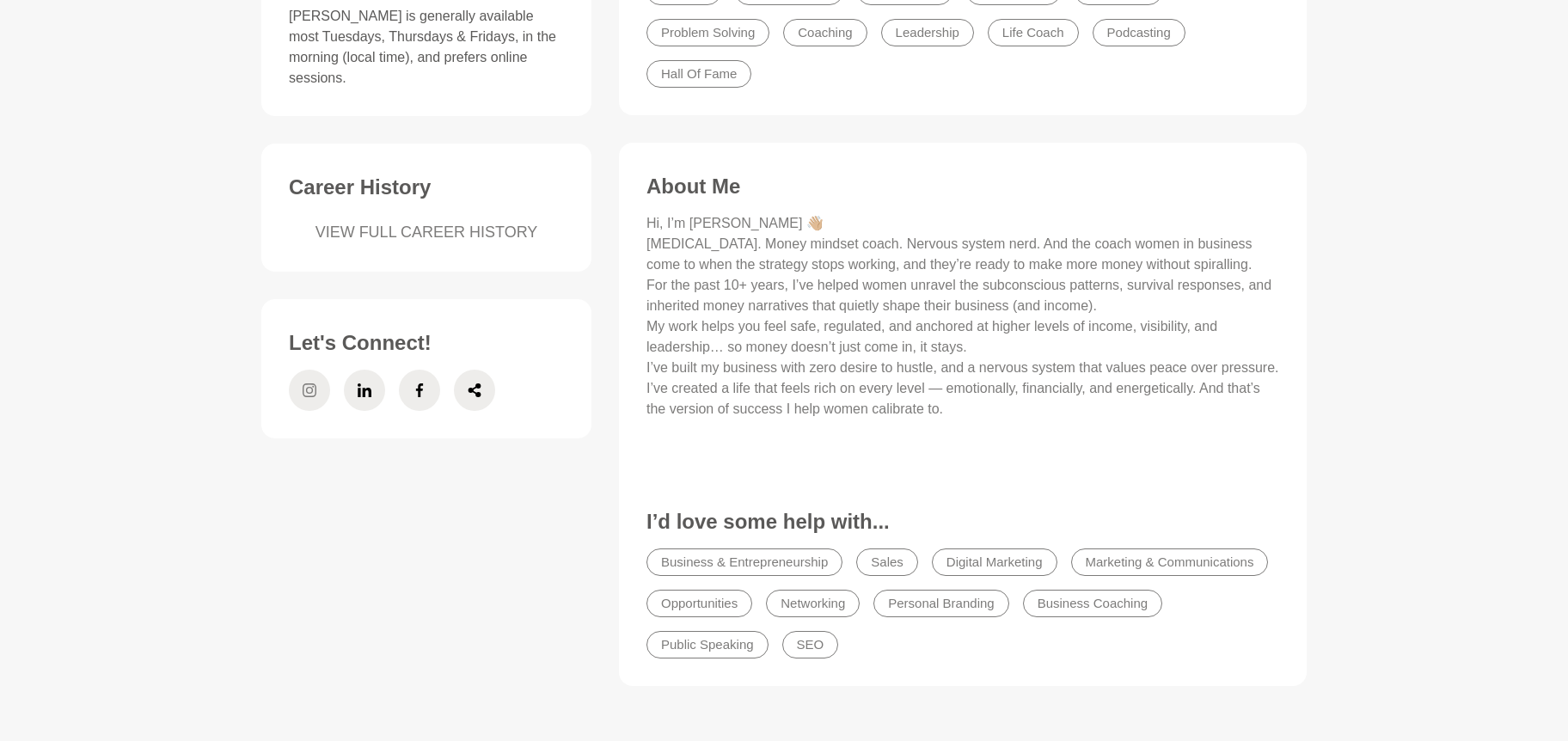
click at [314, 370] on icon at bounding box center [309, 390] width 14 height 41
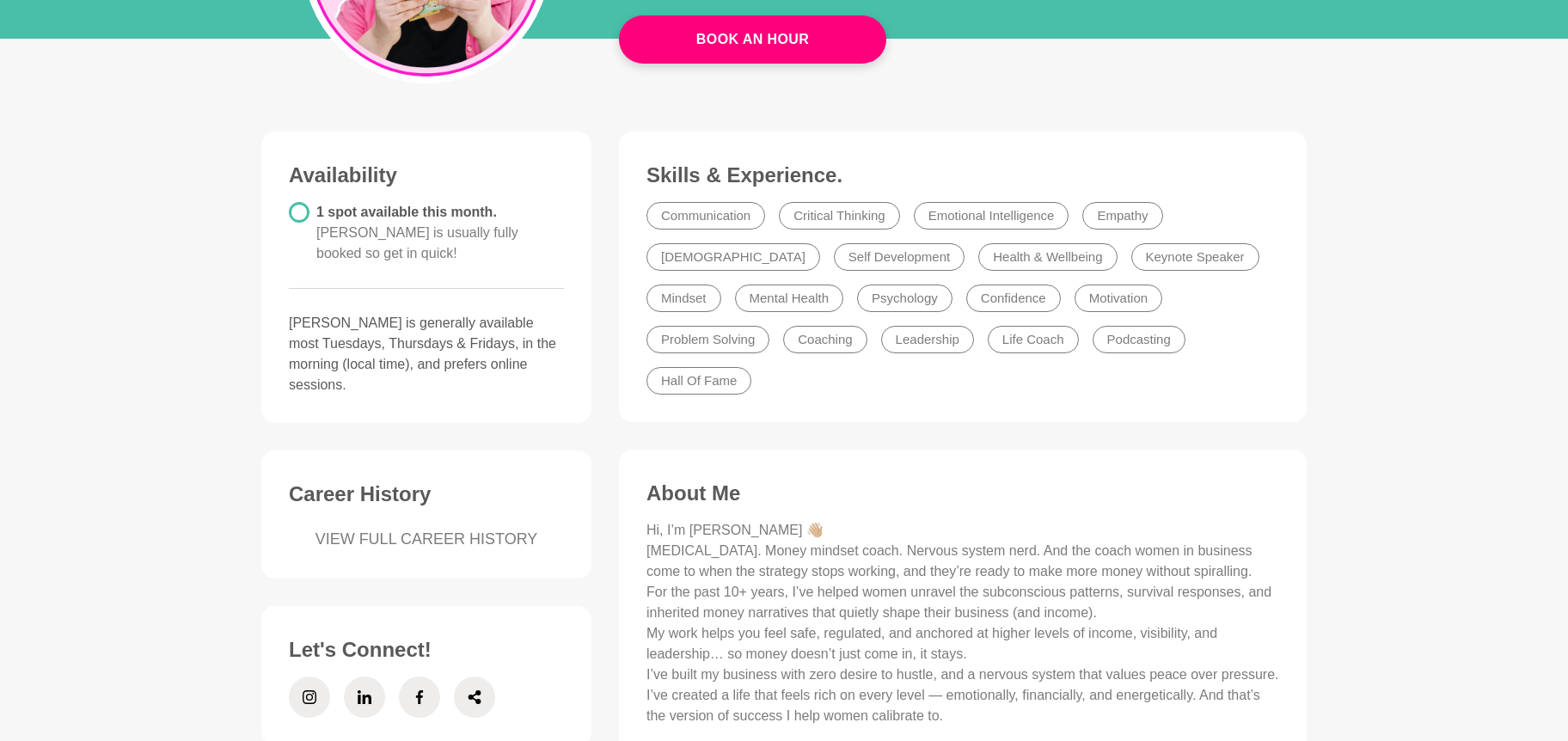
scroll to position [327, 0]
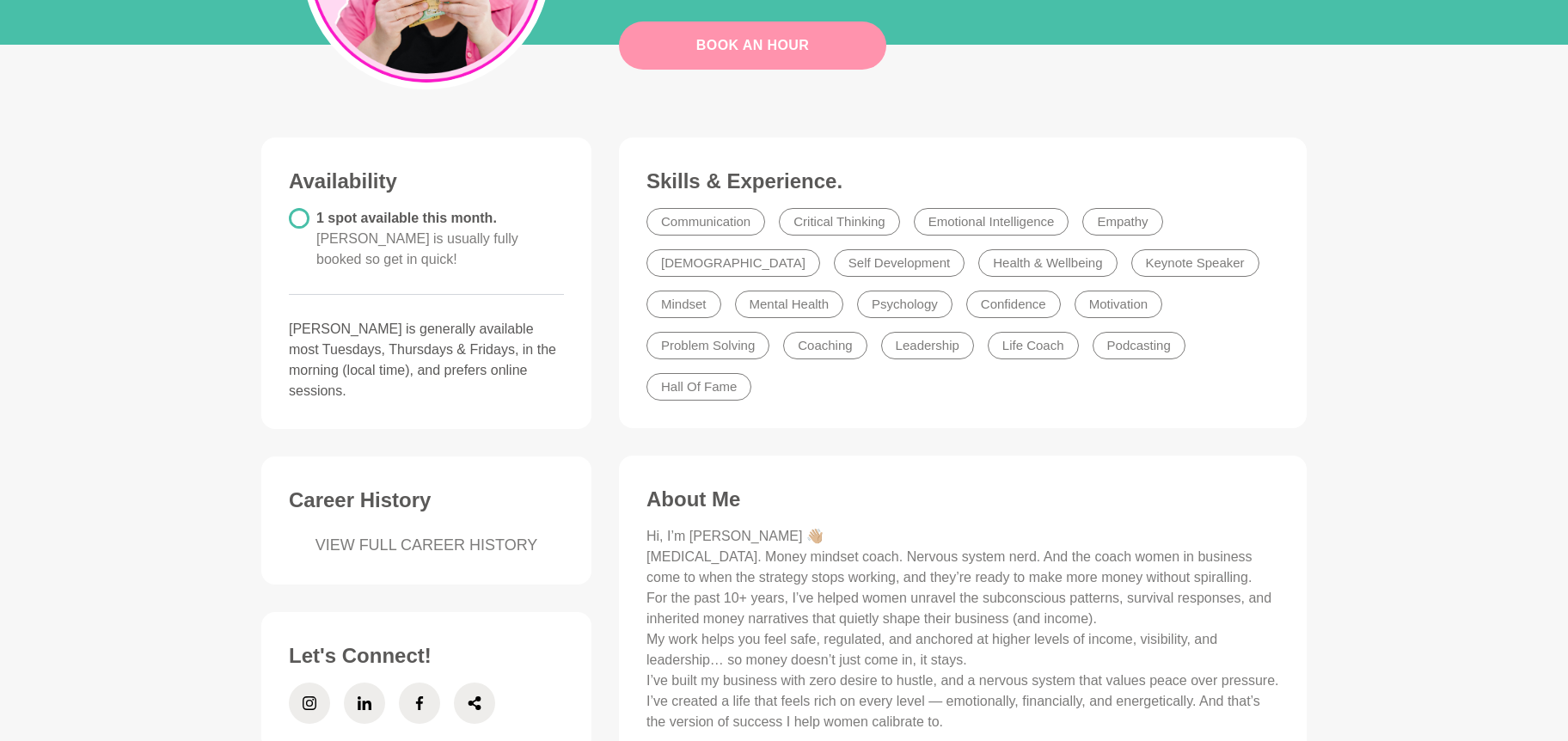
click at [779, 45] on link "Book An Hour" at bounding box center [752, 45] width 267 height 48
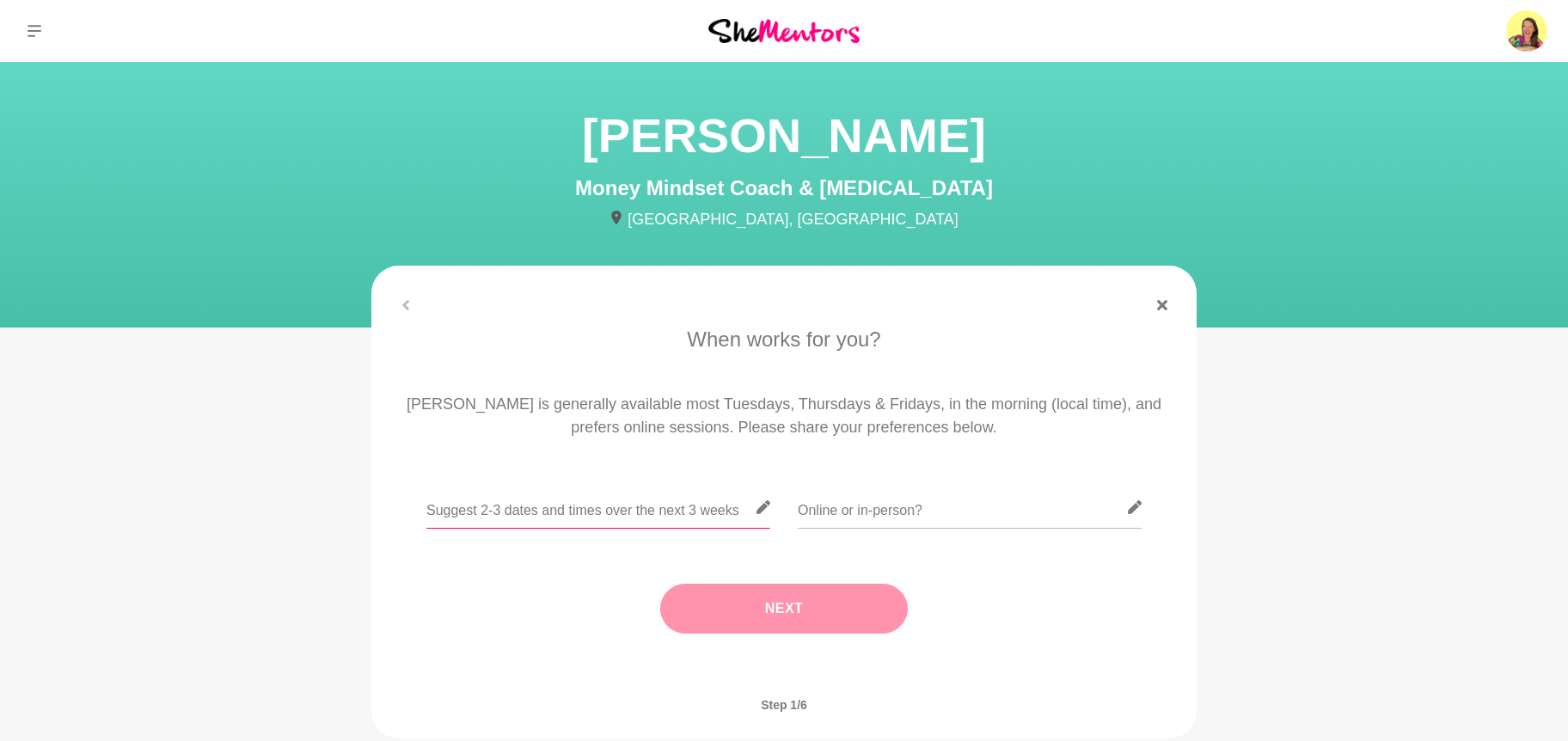
click at [566, 511] on input "text" at bounding box center [599, 508] width 344 height 42
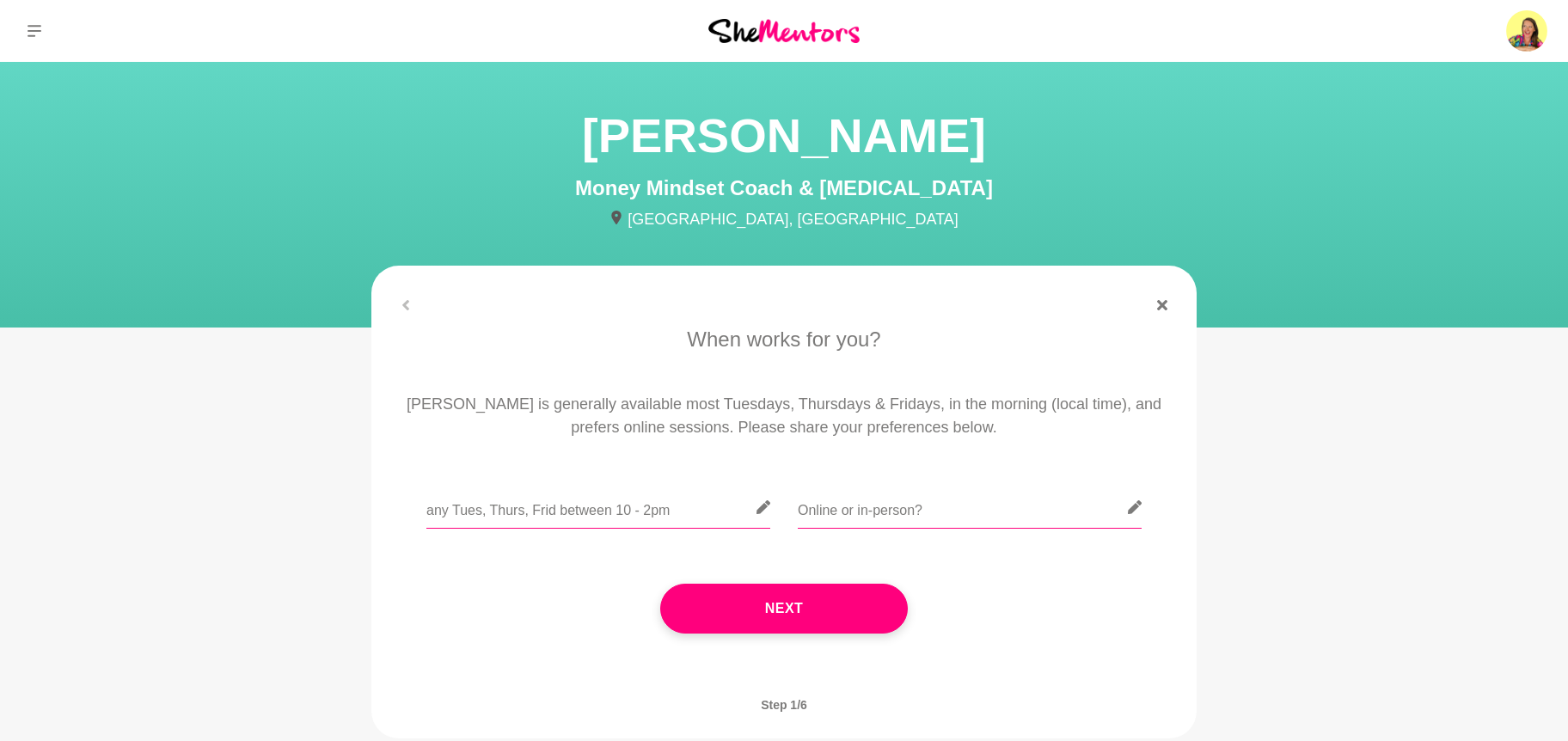
type input "any Tues, Thurs, Frid between 10 - 2pm"
click at [825, 519] on input "text" at bounding box center [970, 508] width 344 height 42
type input "online"
click at [488, 507] on input "any Tues, Thurs, Frid between 10 - 2pm" at bounding box center [599, 508] width 344 height 42
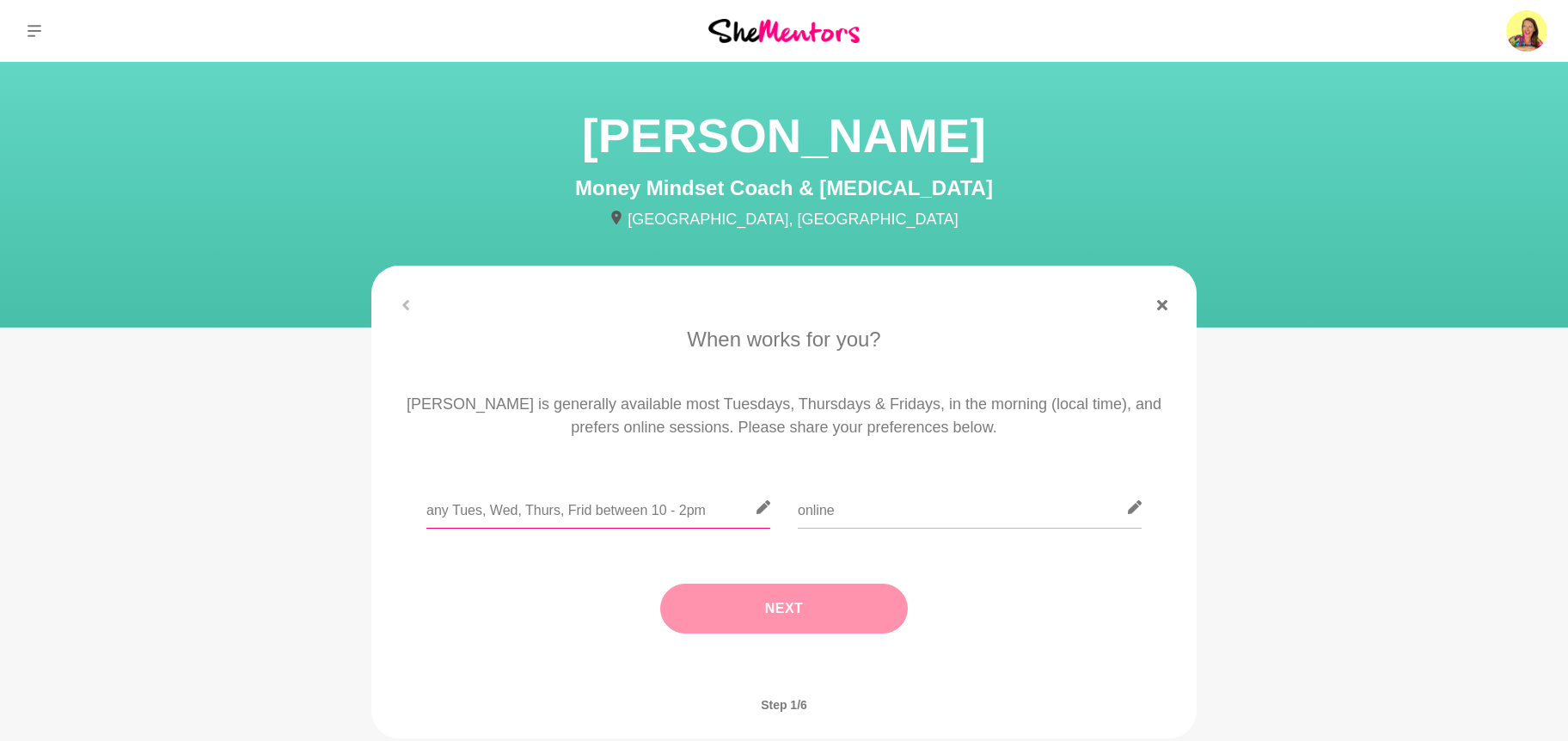
type input "any Tues, Wed, Thurs, Frid between 10 - 2pm"
click at [845, 601] on button "Next" at bounding box center [784, 608] width 248 height 49
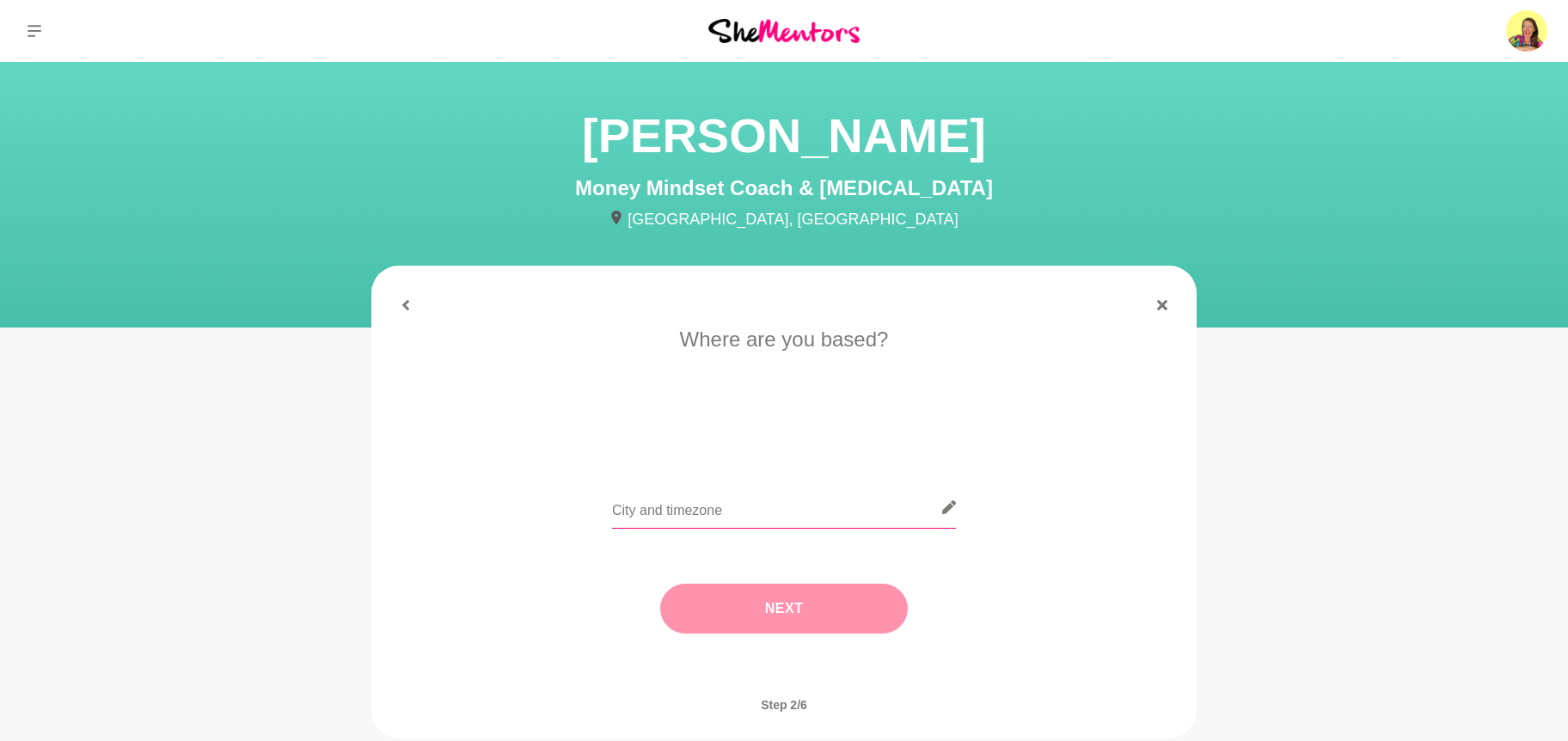
click at [736, 509] on input "text" at bounding box center [784, 508] width 344 height 42
type input "sunshine coast"
click at [794, 616] on button "Next" at bounding box center [784, 608] width 248 height 49
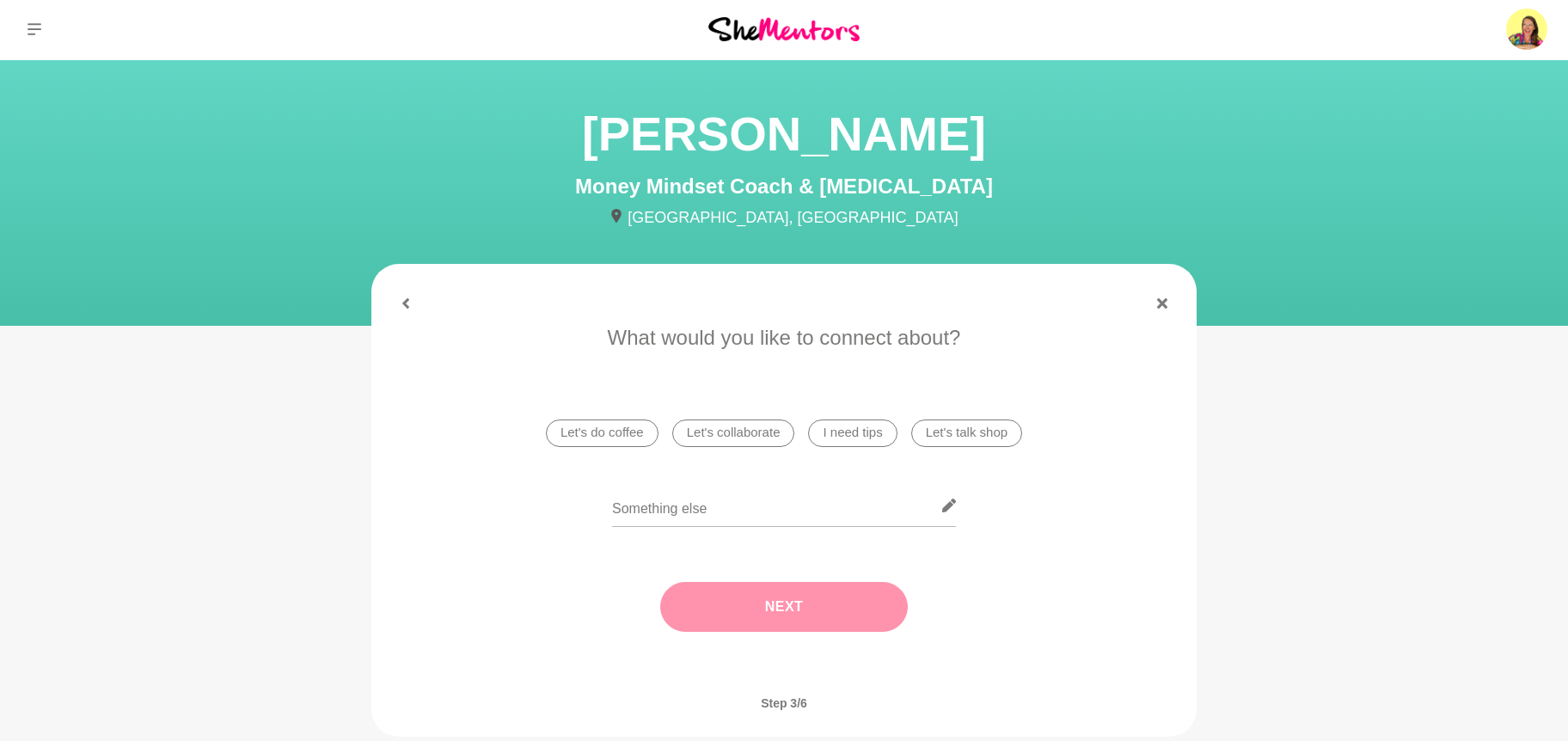
click at [852, 432] on li "I need tips" at bounding box center [852, 433] width 89 height 27
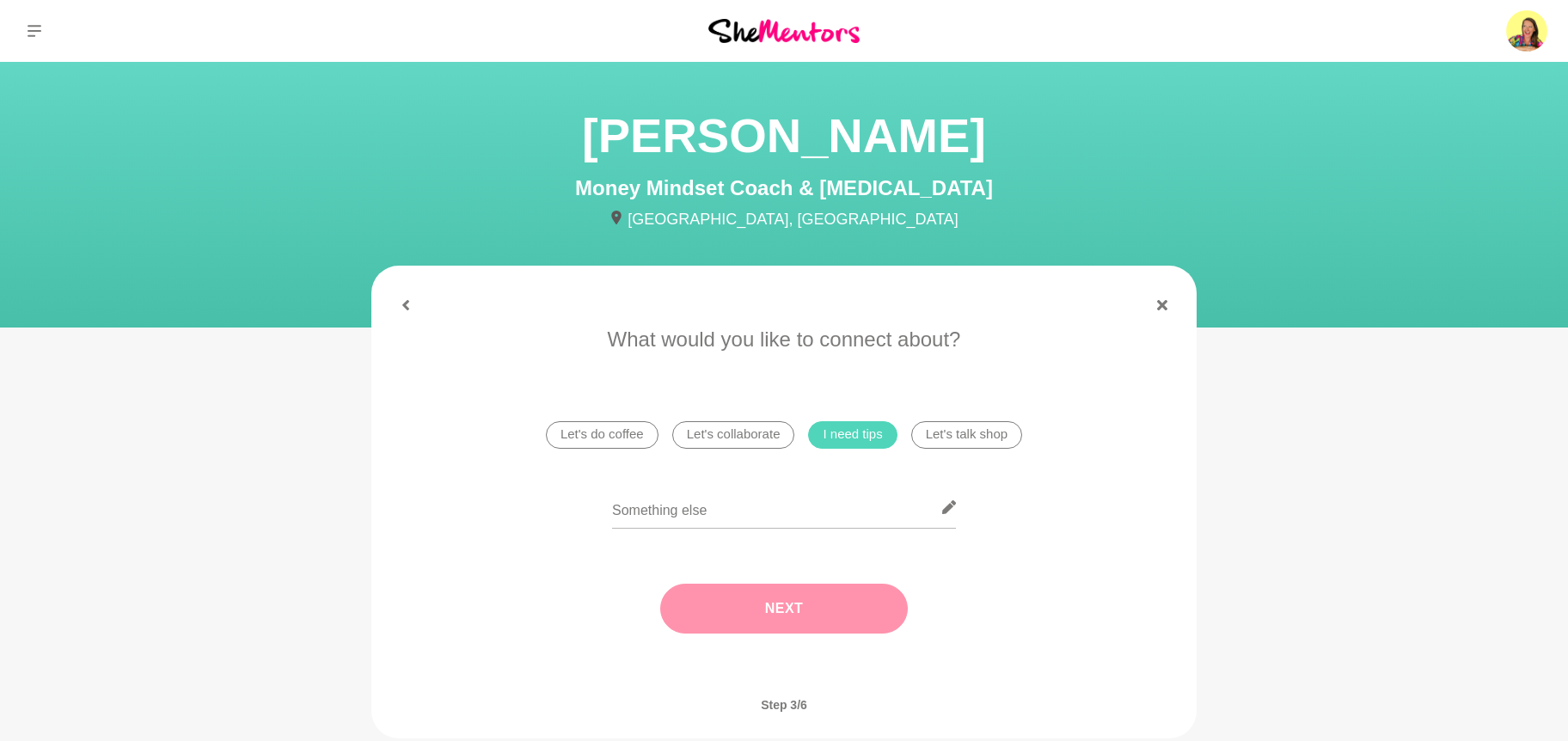
click at [806, 615] on button "Next" at bounding box center [784, 608] width 248 height 49
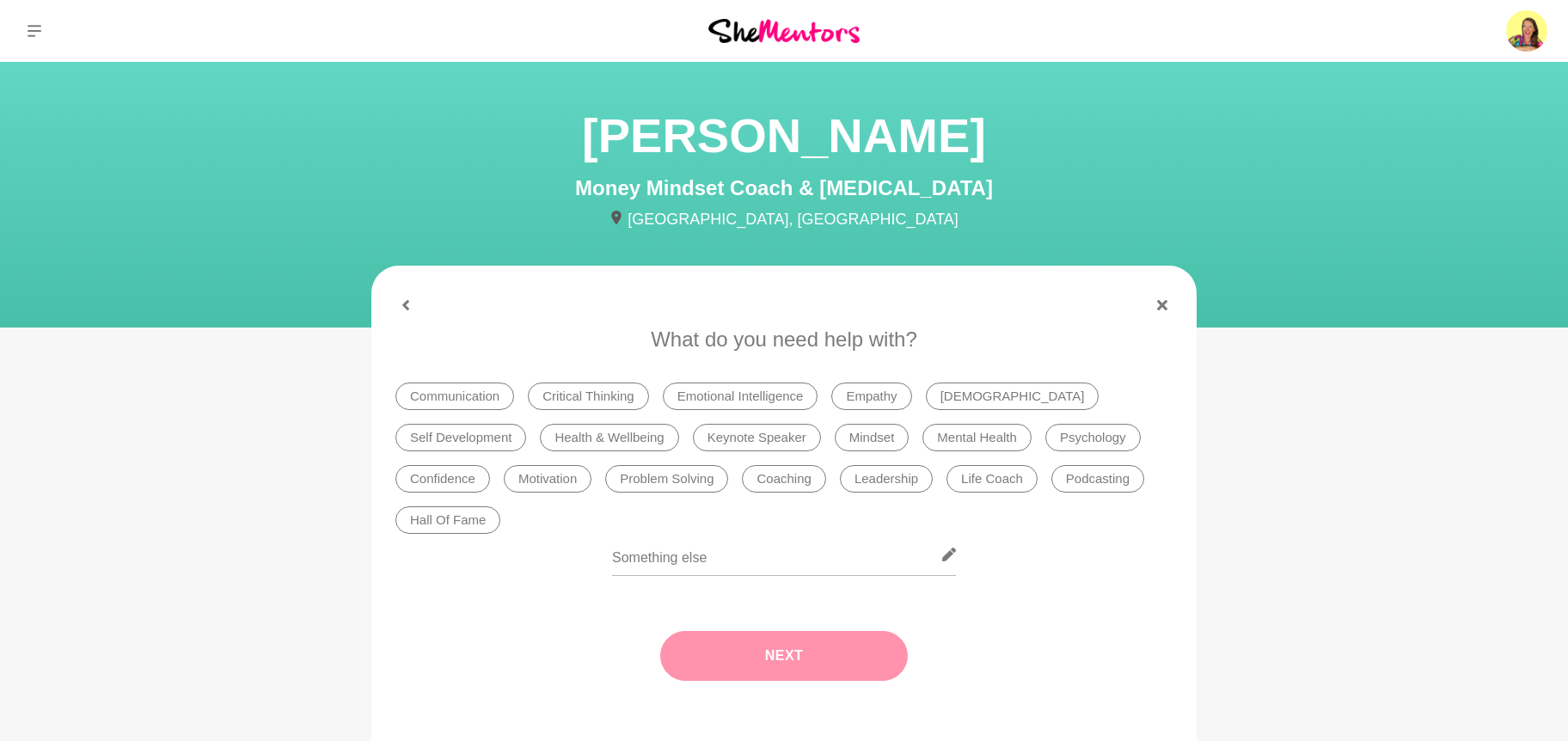
scroll to position [3, 0]
click at [1052, 475] on li "Podcasting" at bounding box center [1098, 478] width 92 height 27
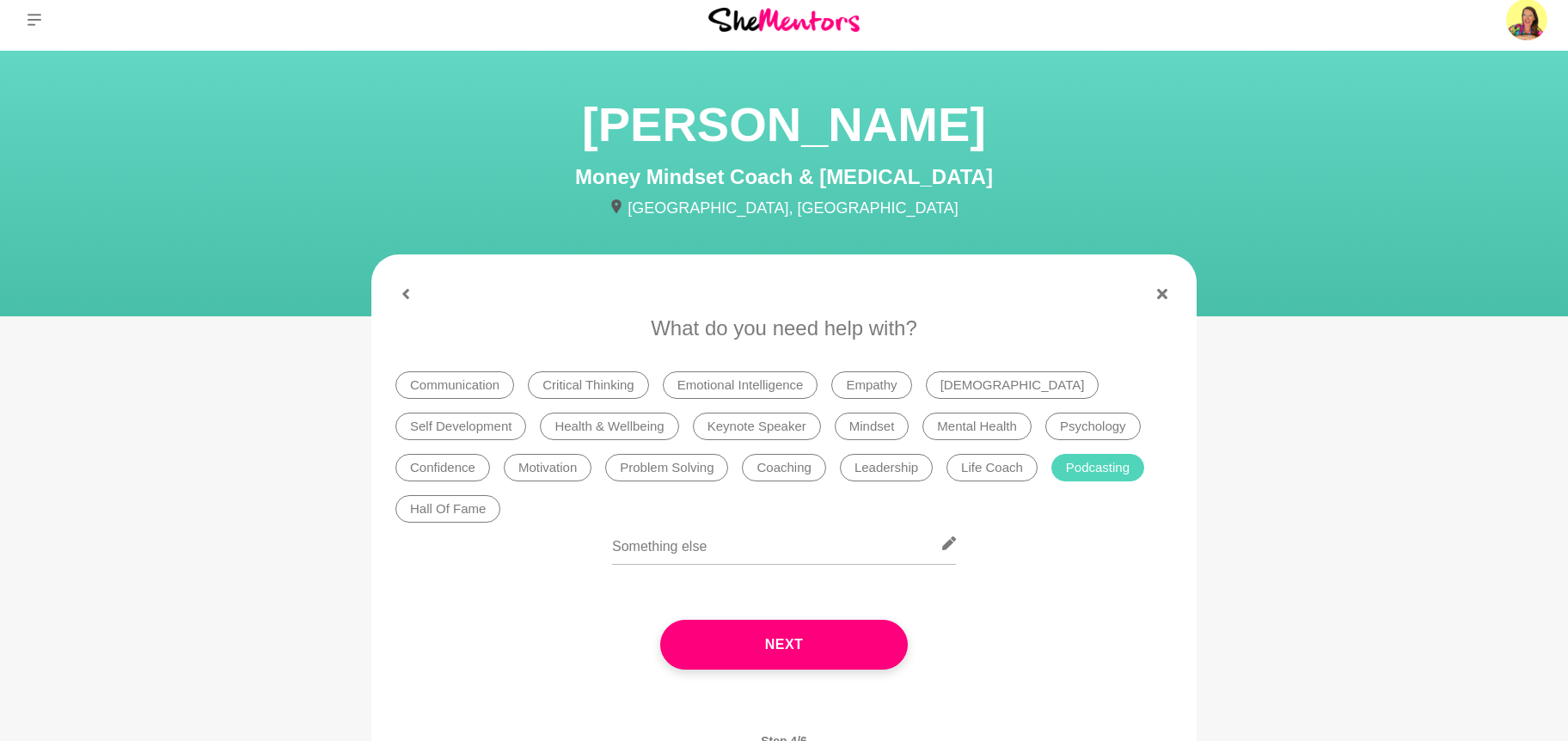
scroll to position [12, 0]
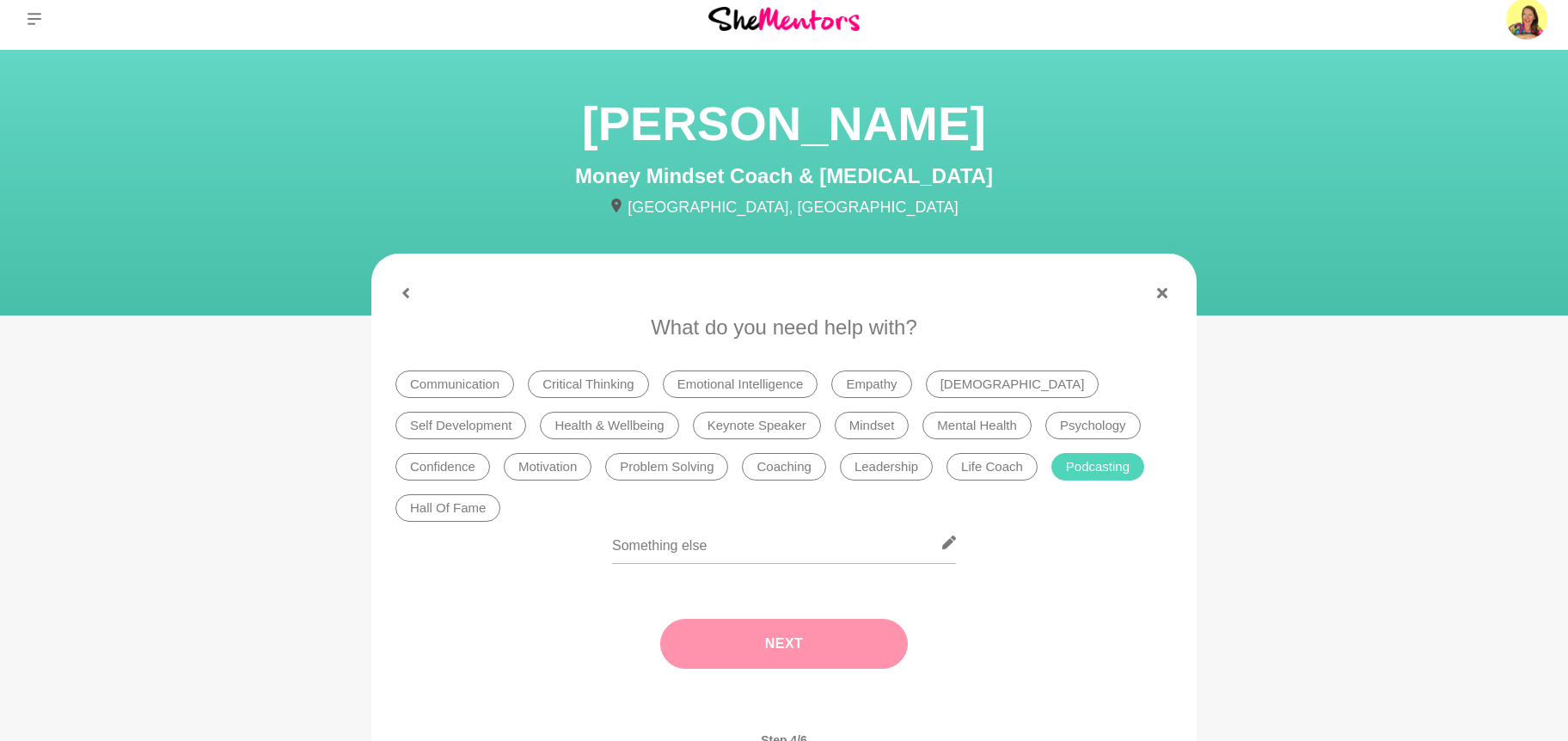
click at [800, 618] on button "Next" at bounding box center [784, 643] width 248 height 49
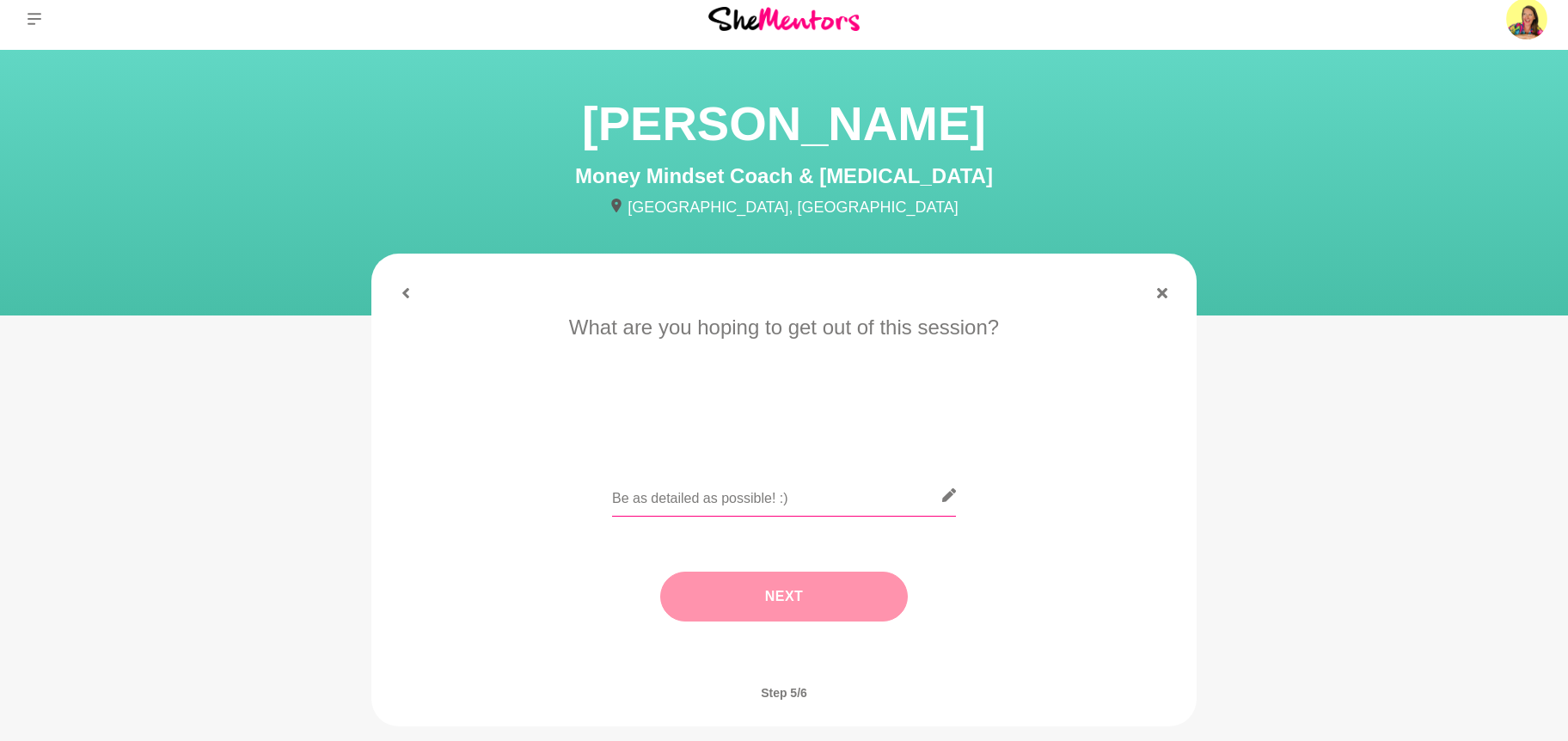
click at [687, 500] on input "text" at bounding box center [784, 496] width 344 height 42
paste input "I’d love your tips on growing a podcast audience. I’m about to launch my new po…"
type input "I’d love your tips on growing a podcast audience. I’m about to launch my new po…"
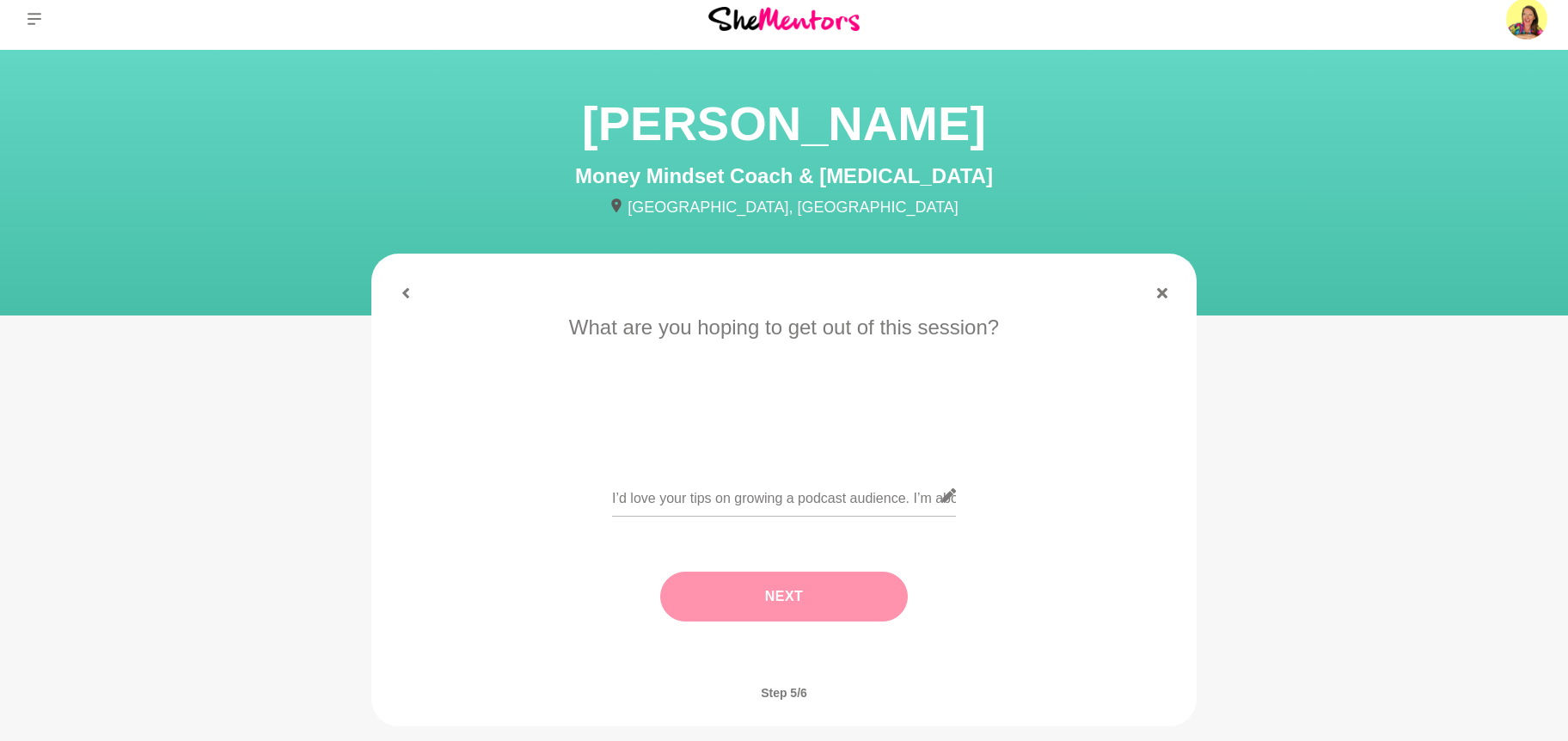
click at [824, 596] on button "Next" at bounding box center [784, 596] width 248 height 49
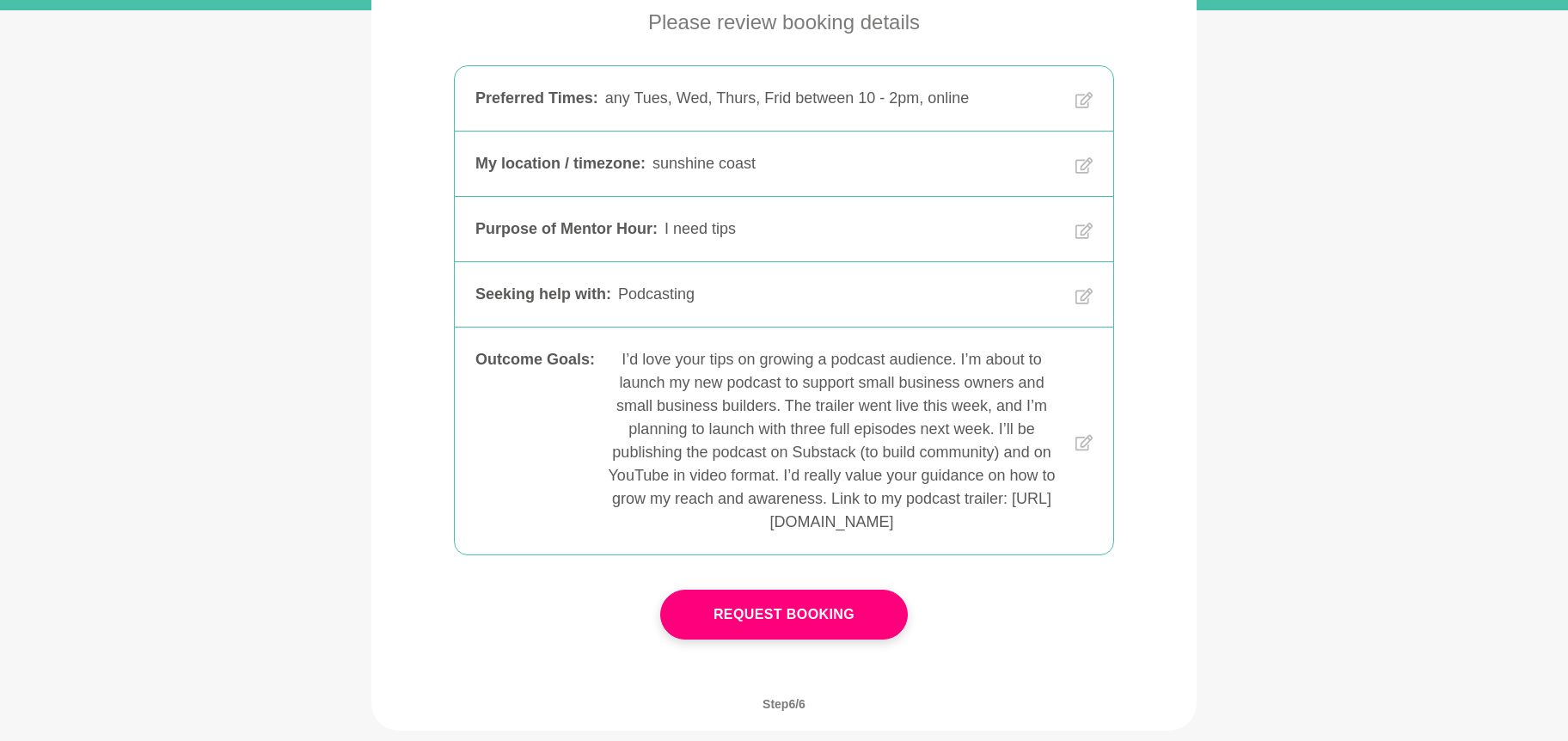
scroll to position [319, 0]
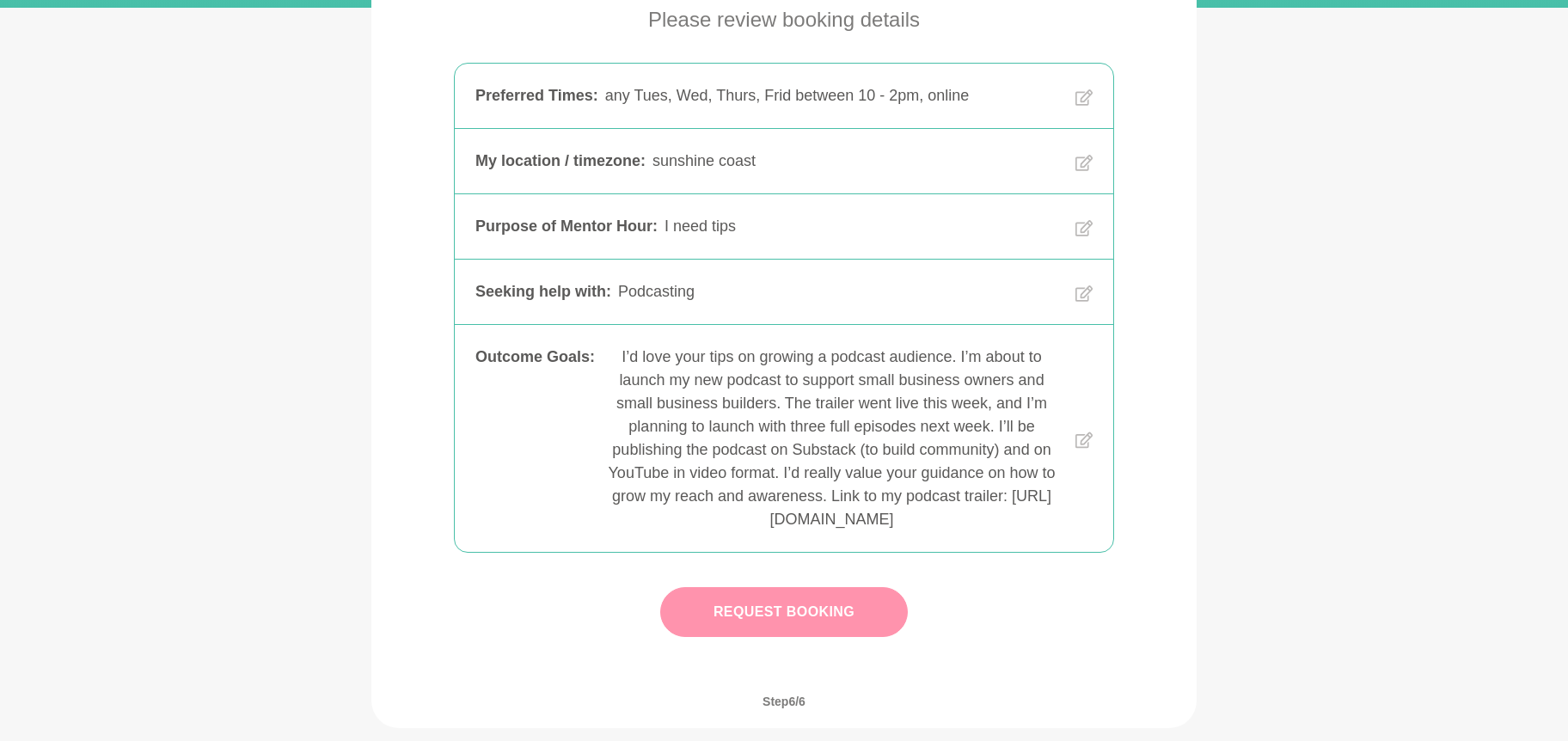
click at [789, 610] on button "Request Booking" at bounding box center [784, 612] width 248 height 49
